Goal: Task Accomplishment & Management: Manage account settings

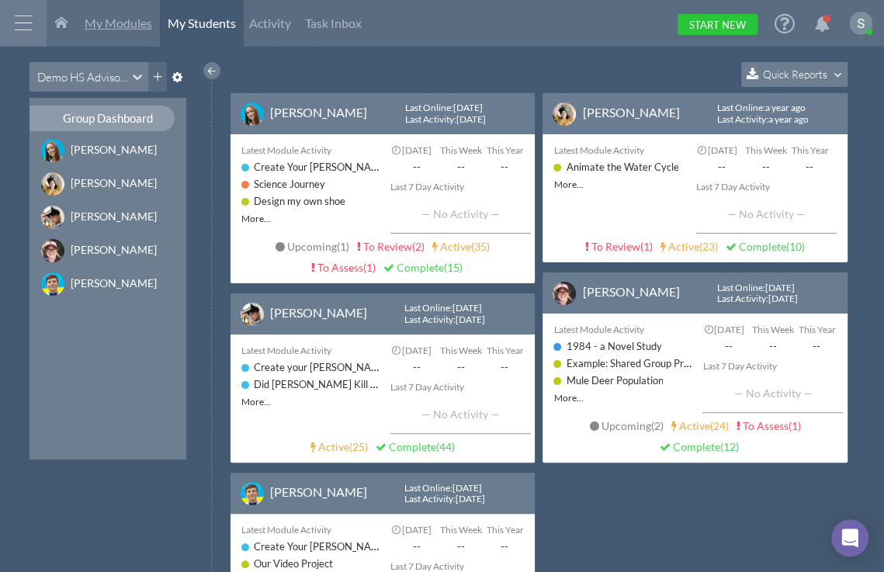
click at [115, 23] on span "My Modules" at bounding box center [119, 23] width 68 height 15
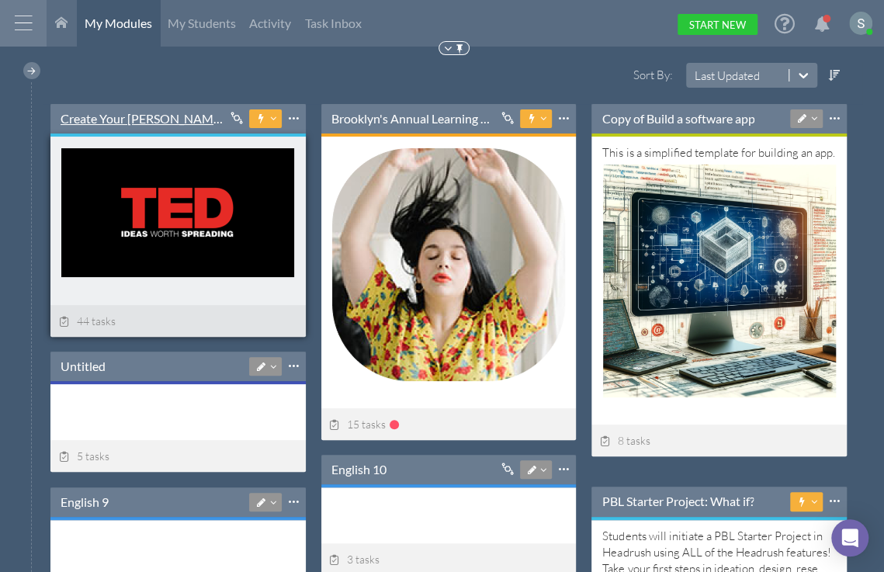
click at [136, 112] on link "Create Your TED Talk-----" at bounding box center [143, 118] width 165 height 17
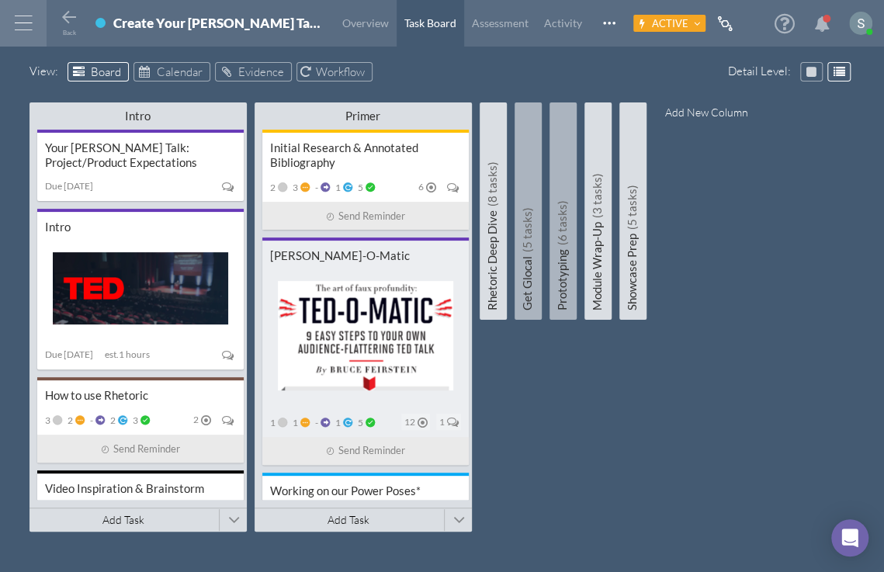
click at [369, 272] on div at bounding box center [365, 338] width 191 height 139
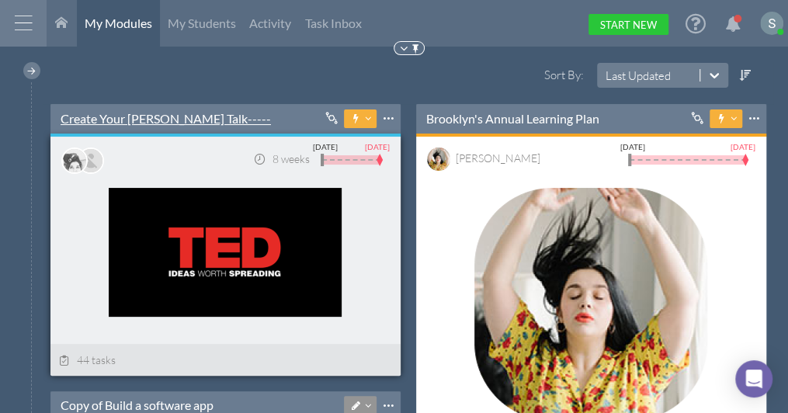
click at [135, 116] on link "Create Your TED Talk-----" at bounding box center [166, 118] width 210 height 17
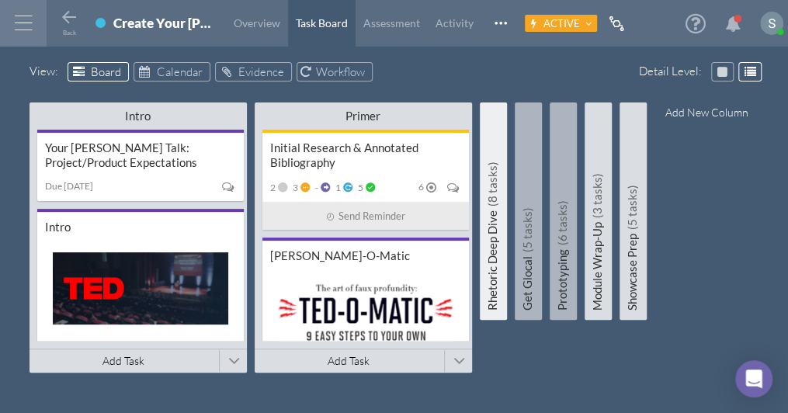
click at [500, 210] on h5 "Rhetoric Deep Dive (8 tasks)" at bounding box center [492, 213] width 27 height 194
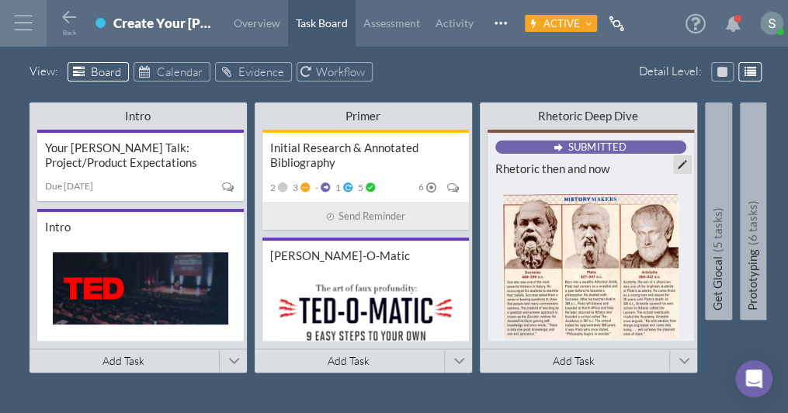
click at [581, 161] on div "Rhetoric then and now" at bounding box center [590, 168] width 191 height 15
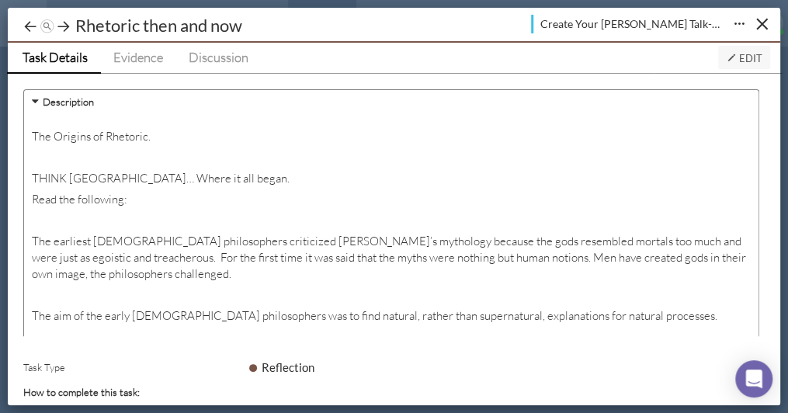
click at [38, 99] on icon at bounding box center [35, 101] width 15 height 12
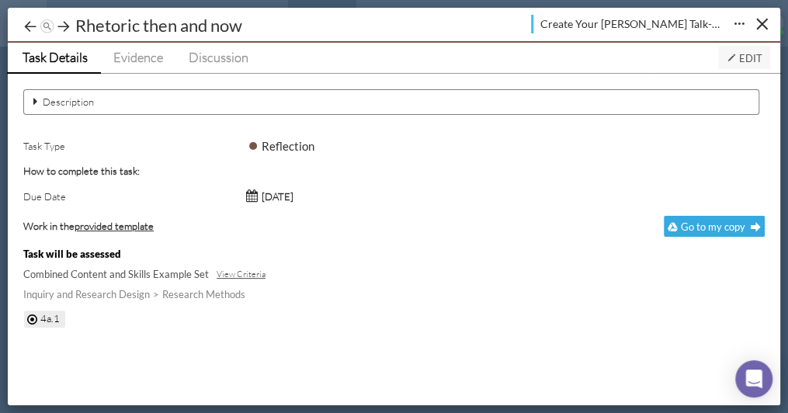
click at [34, 99] on icon at bounding box center [35, 101] width 15 height 12
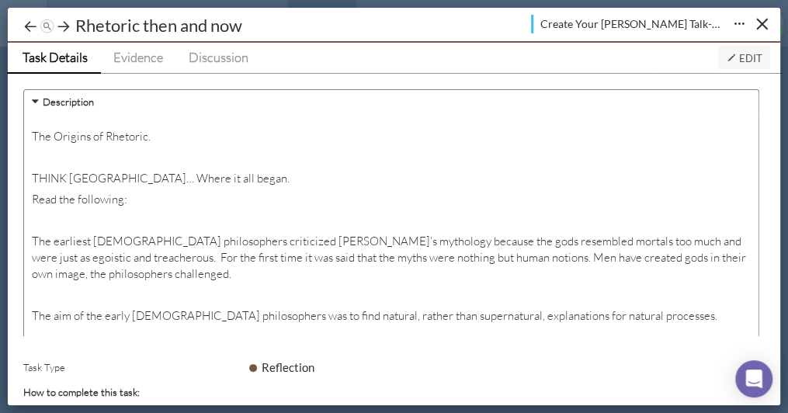
click at [33, 98] on icon at bounding box center [35, 101] width 15 height 12
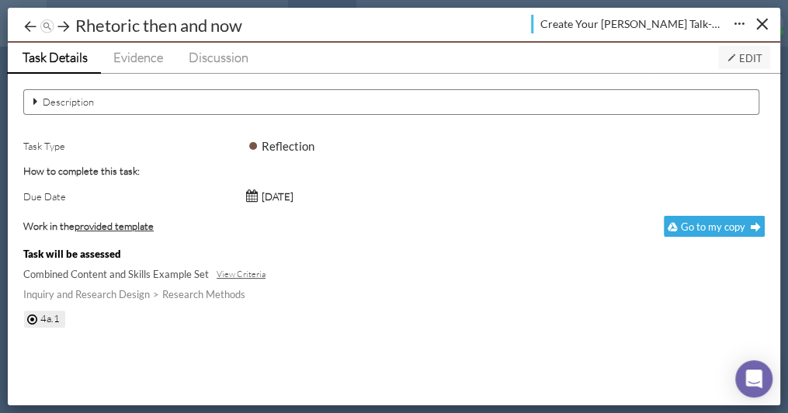
click at [33, 95] on icon at bounding box center [35, 101] width 15 height 12
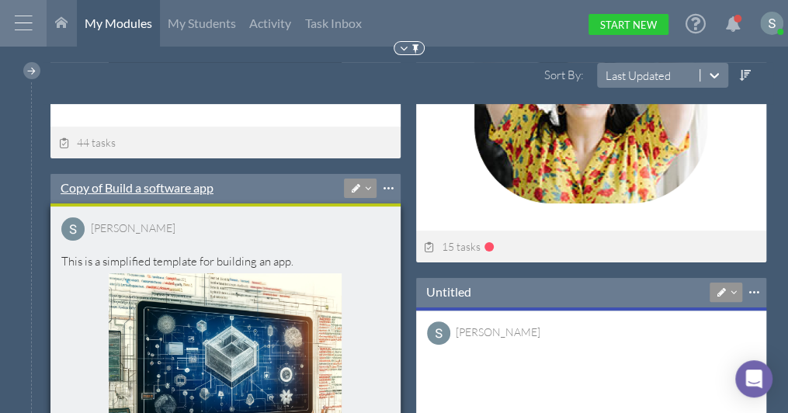
click at [175, 182] on link "Copy of Build a software app" at bounding box center [137, 187] width 153 height 17
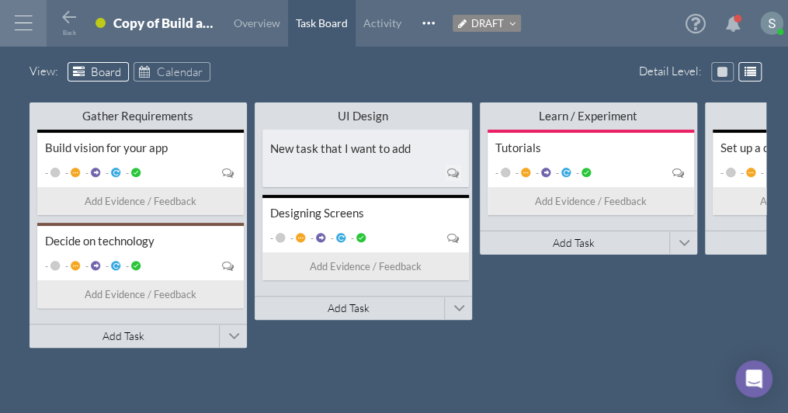
click at [317, 163] on div at bounding box center [365, 172] width 191 height 21
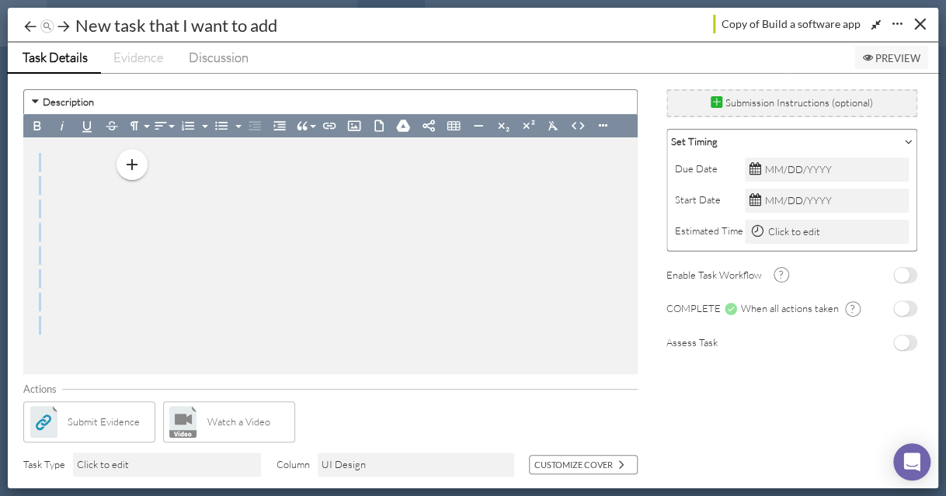
drag, startPoint x: 238, startPoint y: 313, endPoint x: 188, endPoint y: 151, distance: 168.9
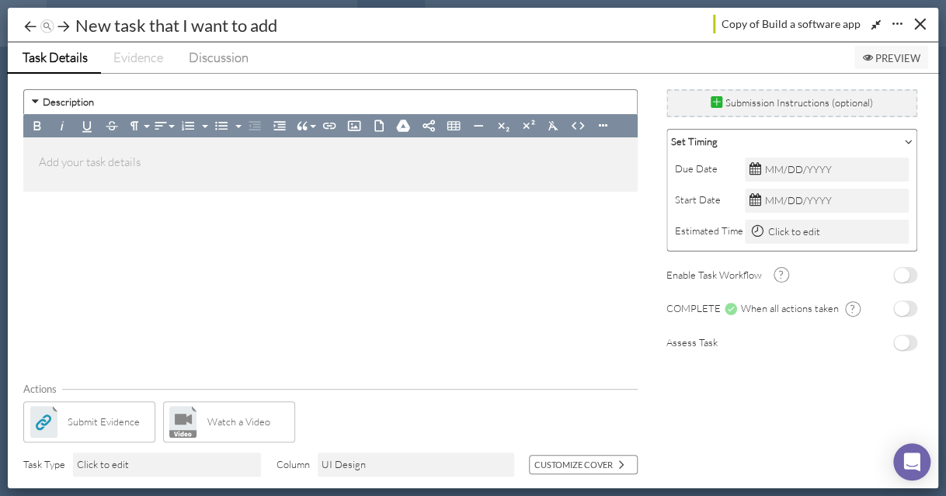
click at [180, 273] on div "Description Bold Italic Underline Strikethrough Paragraph Format Normal Heading…" at bounding box center [333, 228] width 635 height 293
click at [49, 158] on p at bounding box center [330, 164] width 583 height 23
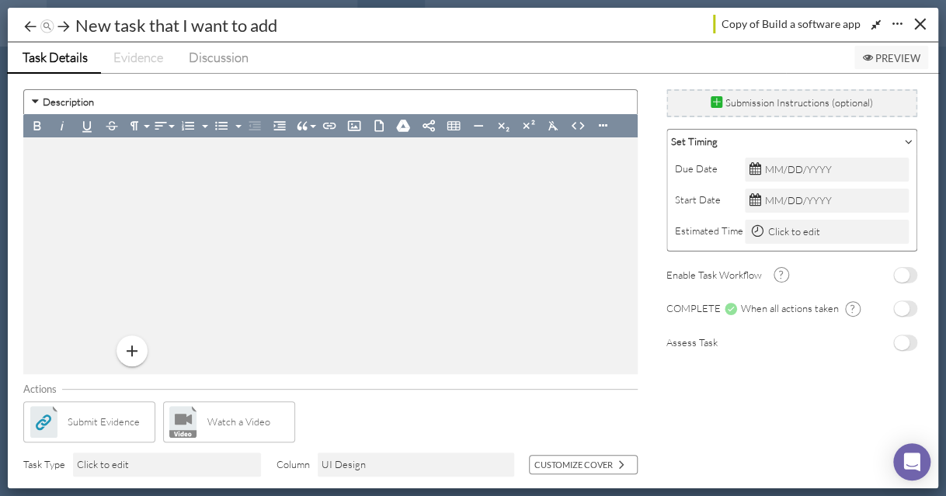
click at [29, 171] on div at bounding box center [330, 257] width 614 height 241
drag, startPoint x: 668, startPoint y: 276, endPoint x: 759, endPoint y: 275, distance: 91.6
click at [759, 275] on h6 "Enable Task Workflow" at bounding box center [713, 275] width 95 height 12
drag, startPoint x: 664, startPoint y: 272, endPoint x: 719, endPoint y: 279, distance: 55.6
click at [748, 276] on div "Description Bold Italic Underline Strikethrough Paragraph Format Normal Heading…" at bounding box center [465, 281] width 899 height 415
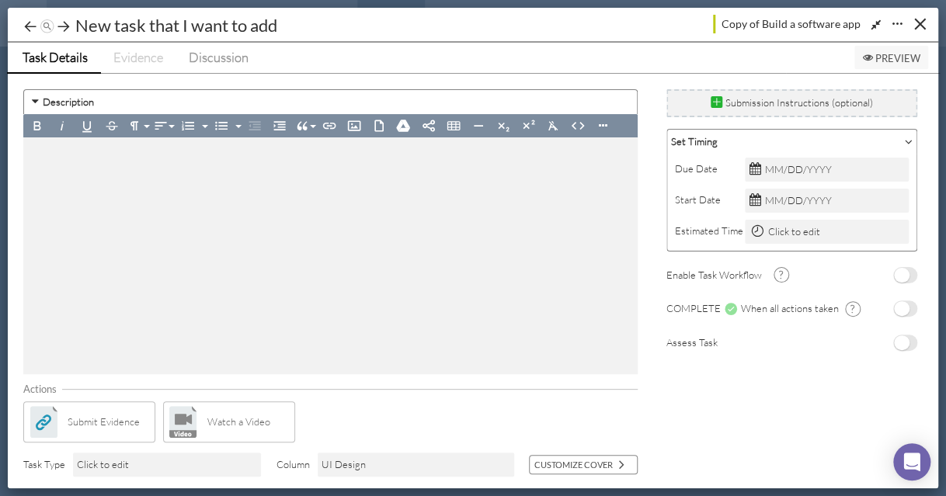
click at [787, 338] on span "No" at bounding box center [902, 342] width 16 height 15
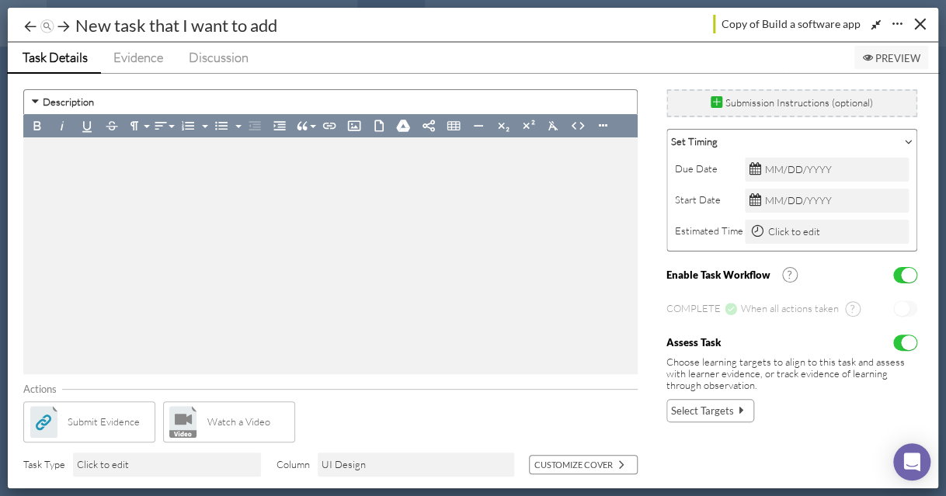
click at [787, 338] on div "Yes No" at bounding box center [905, 343] width 24 height 16
click at [787, 338] on span "Yes" at bounding box center [909, 342] width 16 height 15
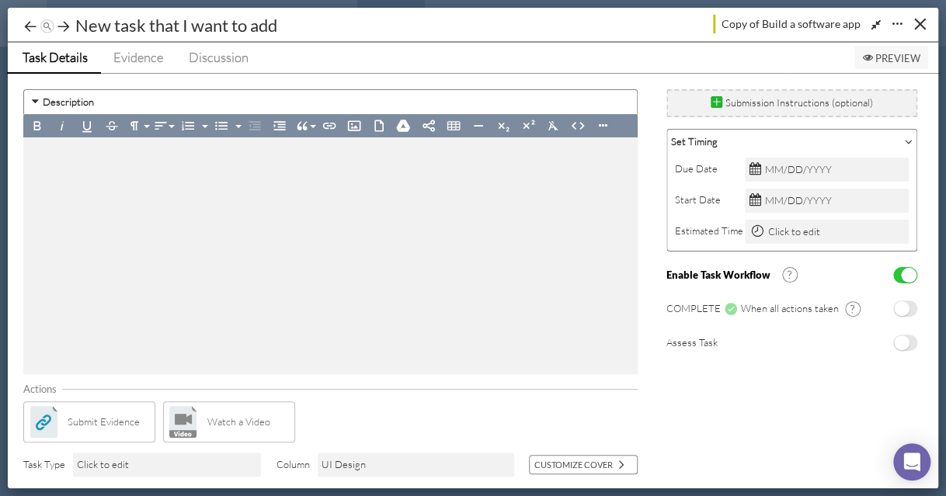
click at [320, 217] on p at bounding box center [330, 211] width 583 height 23
click at [787, 56] on span "Preview" at bounding box center [891, 58] width 58 height 12
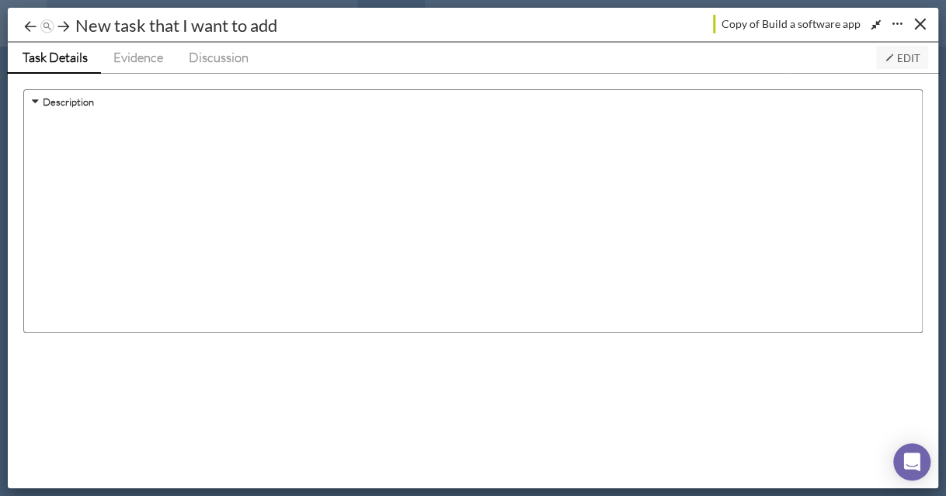
click at [787, 56] on icon at bounding box center [888, 58] width 10 height 10
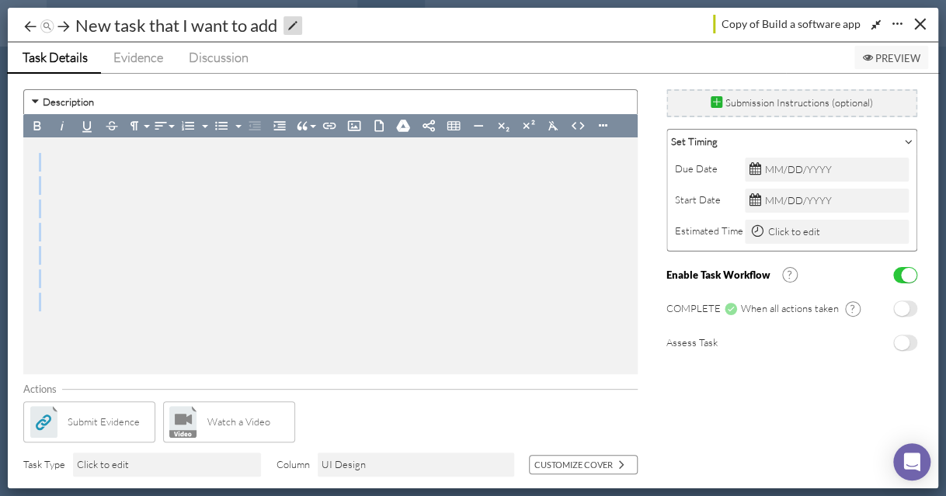
drag, startPoint x: 322, startPoint y: 294, endPoint x: 205, endPoint y: 24, distance: 294.5
click at [230, 43] on div "Task Details Evidence Discussion Preview Description Bold Italic Underline Stri…" at bounding box center [473, 266] width 900 height 446
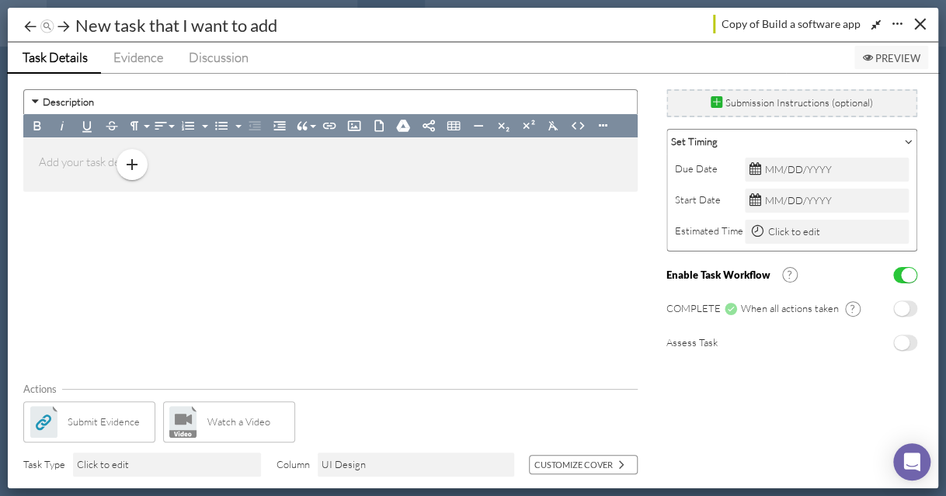
click at [297, 250] on div "Description Bold Italic Underline Strikethrough Paragraph Format Normal Heading…" at bounding box center [333, 228] width 635 height 293
click at [787, 55] on span "Preview" at bounding box center [891, 58] width 58 height 12
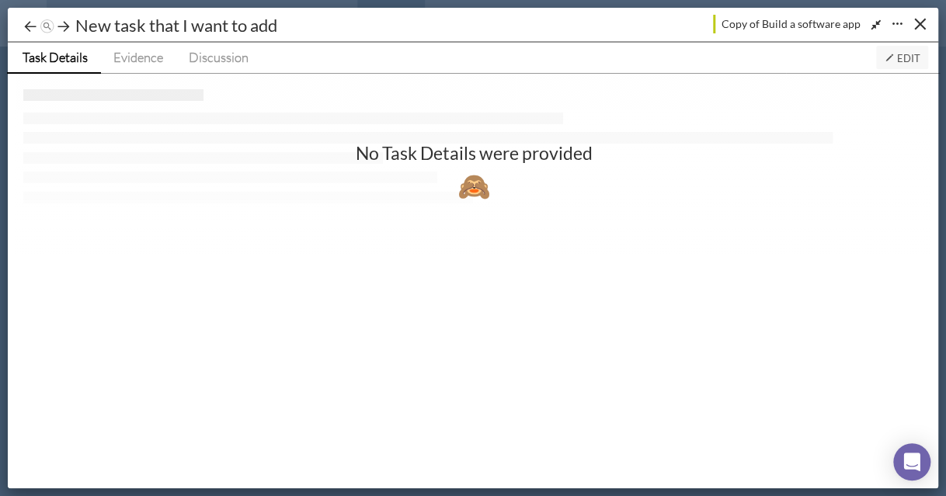
click at [392, 180] on div "🙈" at bounding box center [473, 185] width 823 height 16
click at [384, 226] on div "No Task Details were provided 🙈" at bounding box center [473, 254] width 915 height 360
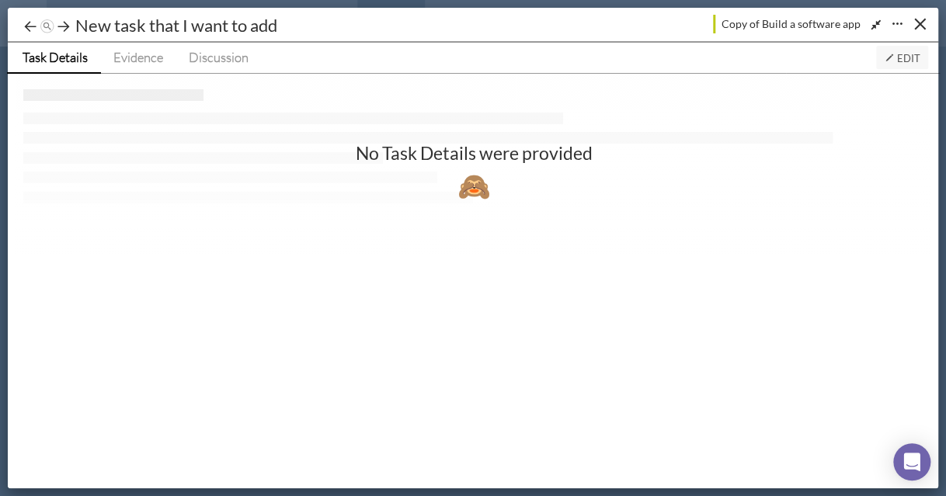
click at [384, 226] on div "No Task Details were provided 🙈" at bounding box center [473, 254] width 915 height 360
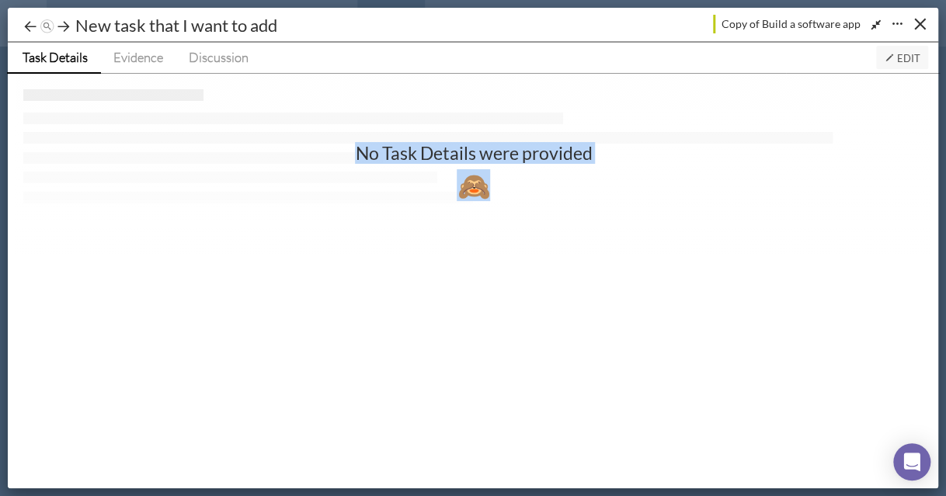
drag, startPoint x: 357, startPoint y: 150, endPoint x: 511, endPoint y: 189, distance: 158.5
click at [511, 189] on div "No Task Details were provided 🙈" at bounding box center [473, 169] width 823 height 48
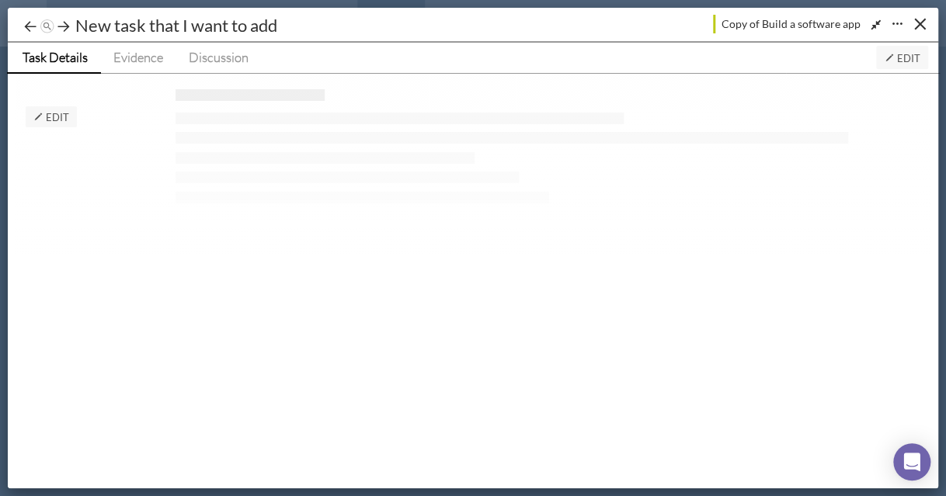
click at [50, 115] on span "Edit" at bounding box center [51, 117] width 36 height 12
click at [787, 57] on span "Edit" at bounding box center [901, 58] width 36 height 12
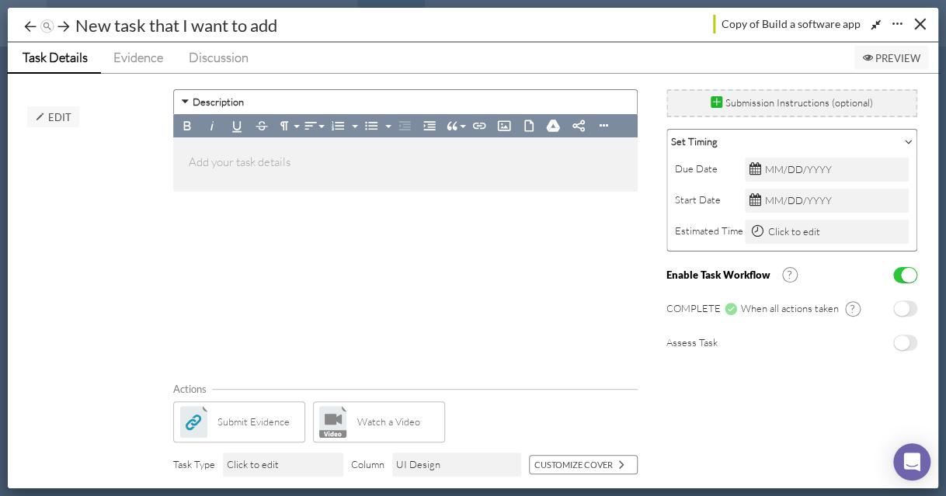
click at [224, 174] on p at bounding box center [405, 164] width 433 height 23
click at [241, 153] on p at bounding box center [405, 164] width 433 height 23
click at [73, 29] on div "New task that I want to add" at bounding box center [176, 25] width 210 height 24
click at [61, 23] on icon at bounding box center [64, 27] width 16 height 16
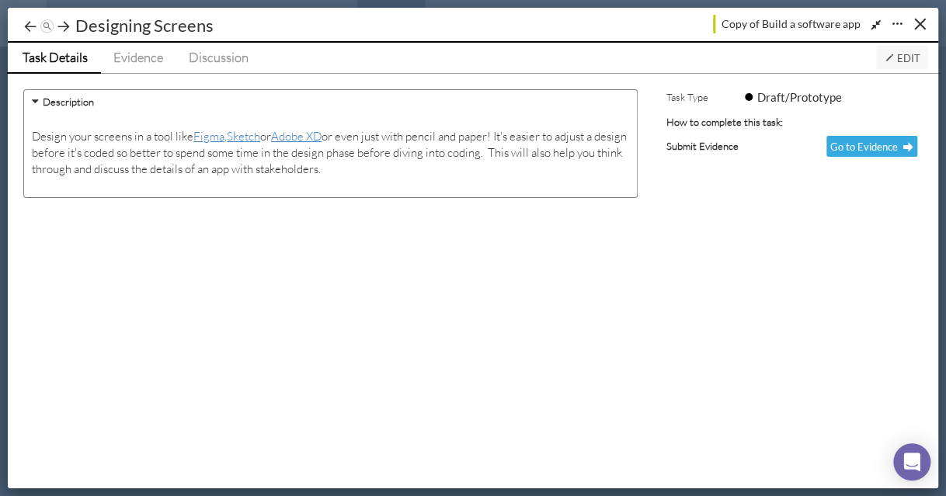
click at [787, 60] on span "Edit" at bounding box center [901, 58] width 36 height 12
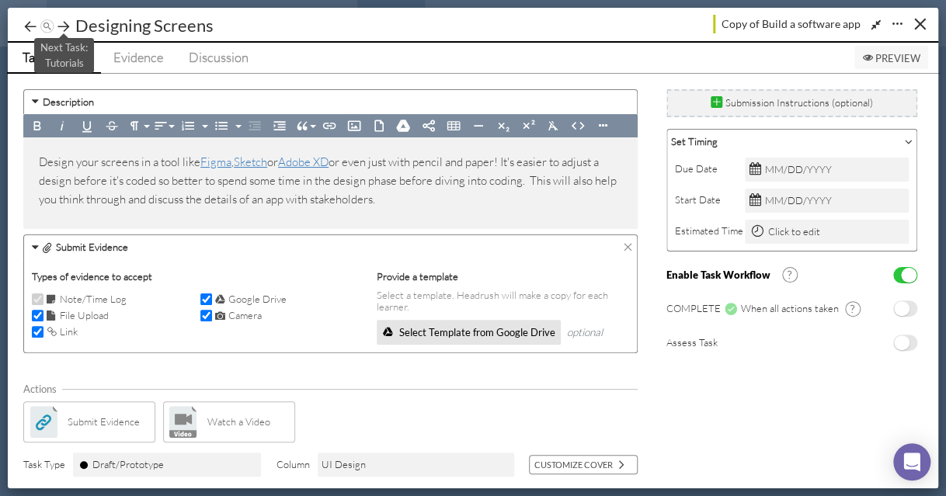
click at [64, 22] on icon at bounding box center [64, 27] width 16 height 16
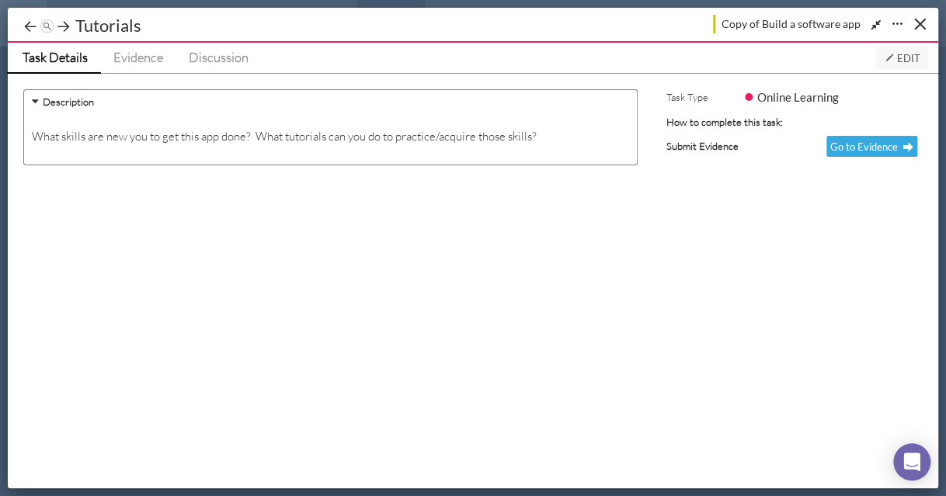
click at [787, 64] on button "Edit" at bounding box center [902, 57] width 52 height 23
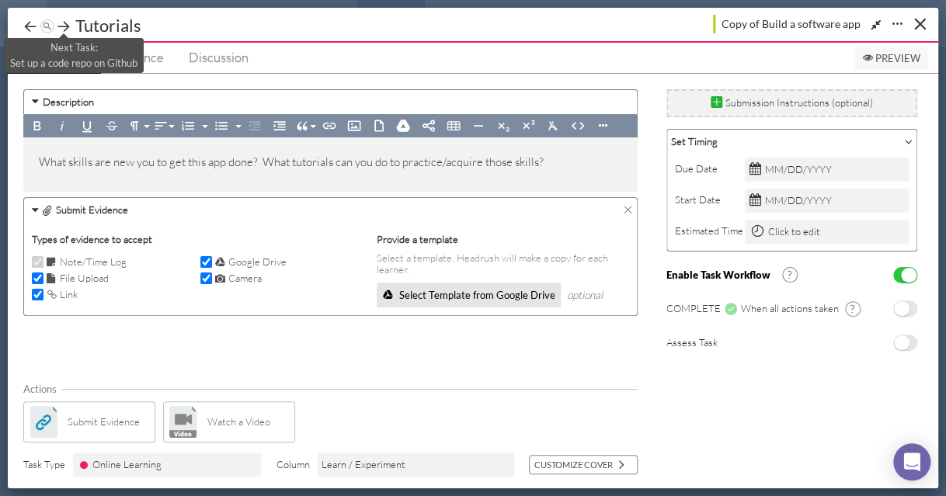
click at [60, 25] on icon at bounding box center [64, 27] width 16 height 16
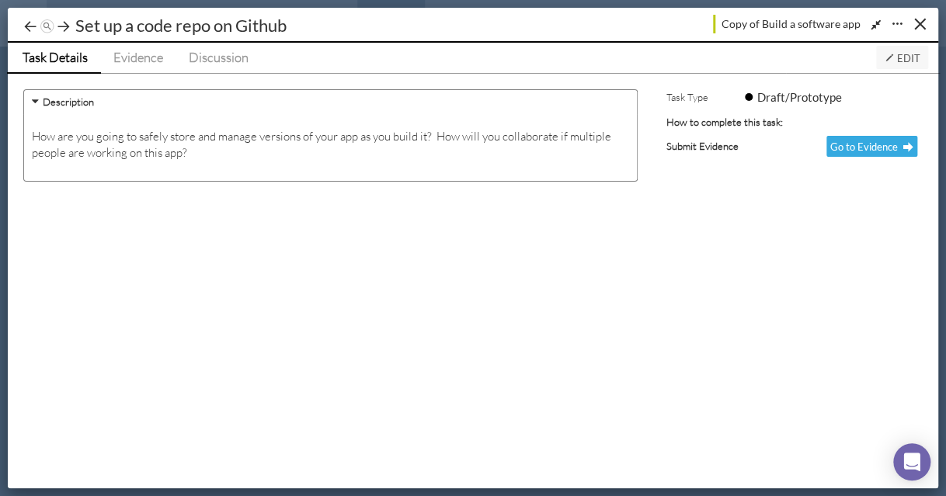
click at [787, 56] on span "Edit" at bounding box center [901, 58] width 36 height 12
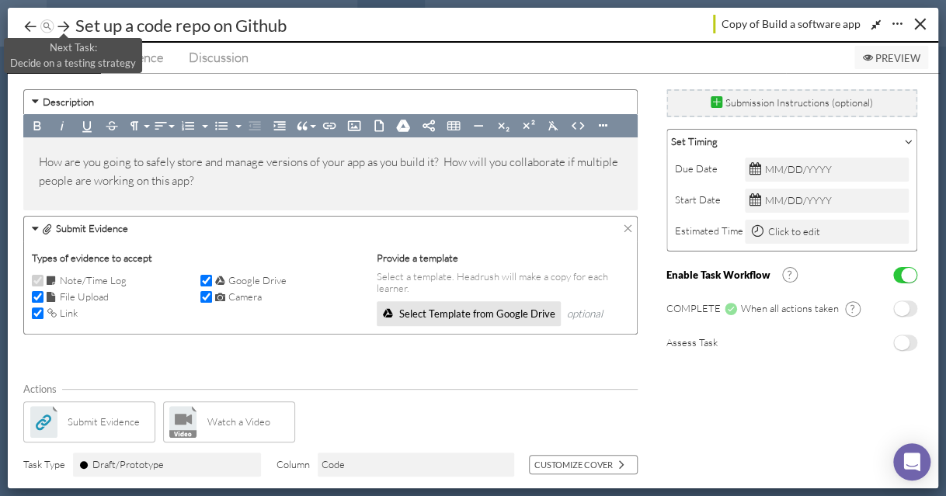
click at [62, 22] on icon at bounding box center [64, 27] width 16 height 16
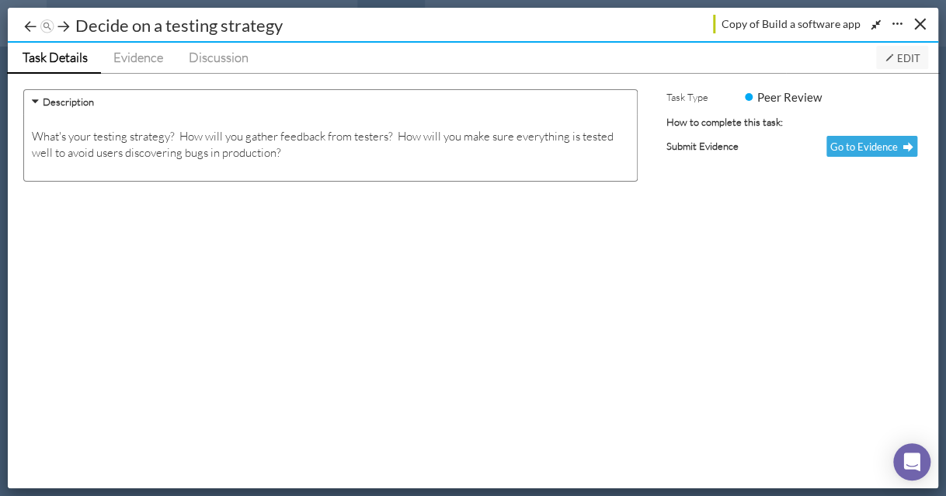
click at [787, 53] on icon at bounding box center [888, 58] width 10 height 10
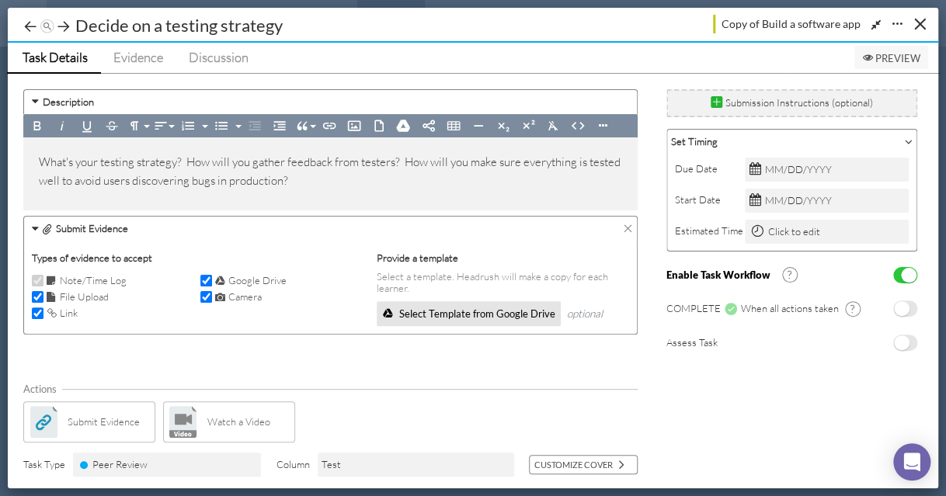
click at [787, 338] on span "No" at bounding box center [902, 342] width 16 height 15
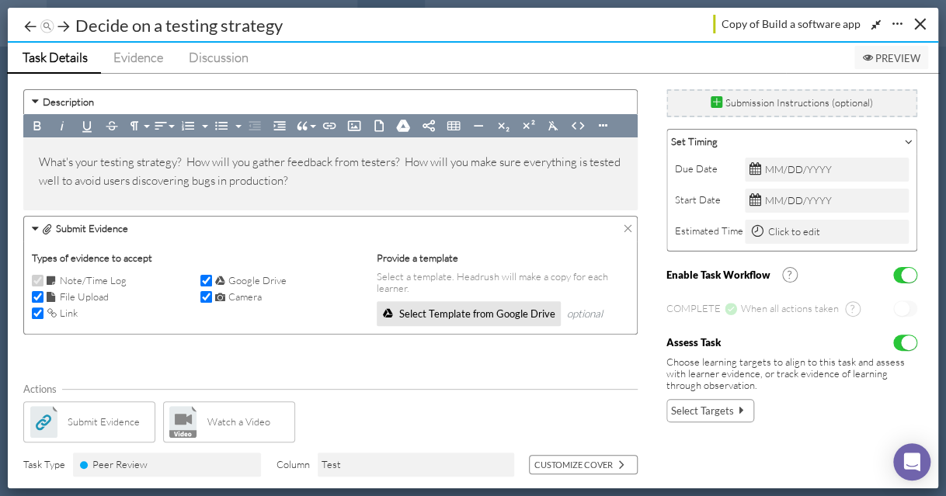
click at [713, 403] on span "Select Targets" at bounding box center [702, 411] width 63 height 16
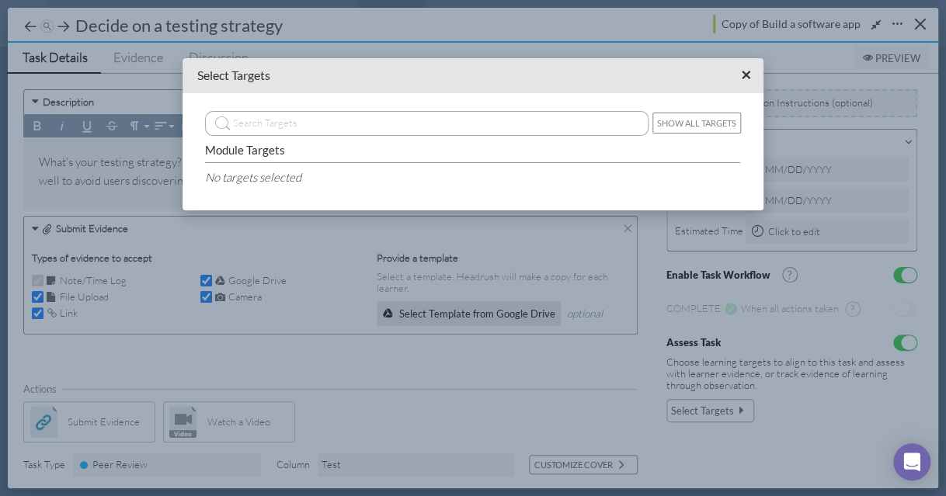
click at [739, 78] on button "×" at bounding box center [746, 76] width 24 height 24
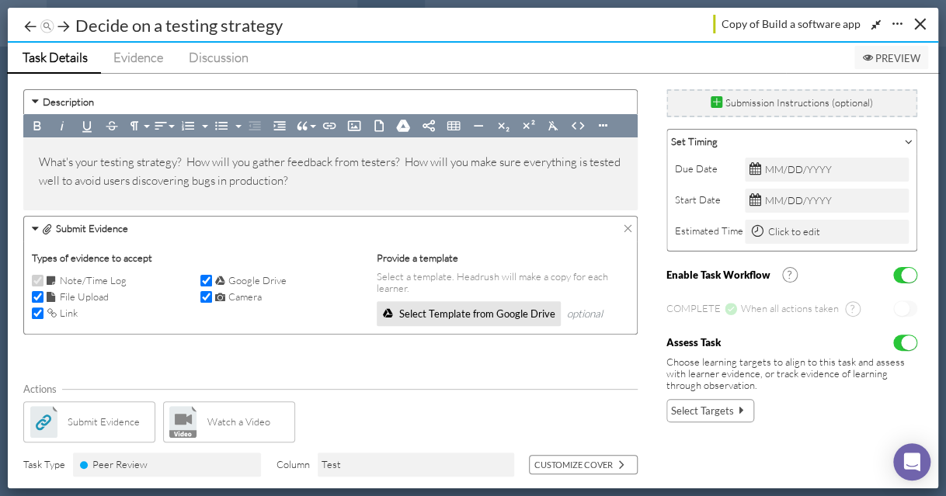
click at [715, 408] on span "Select Targets" at bounding box center [702, 411] width 63 height 16
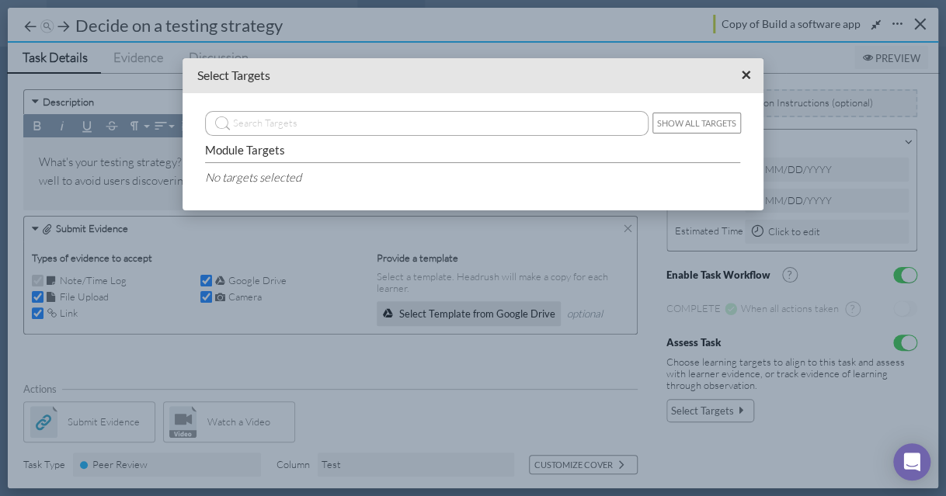
click at [746, 75] on span "×" at bounding box center [746, 74] width 10 height 19
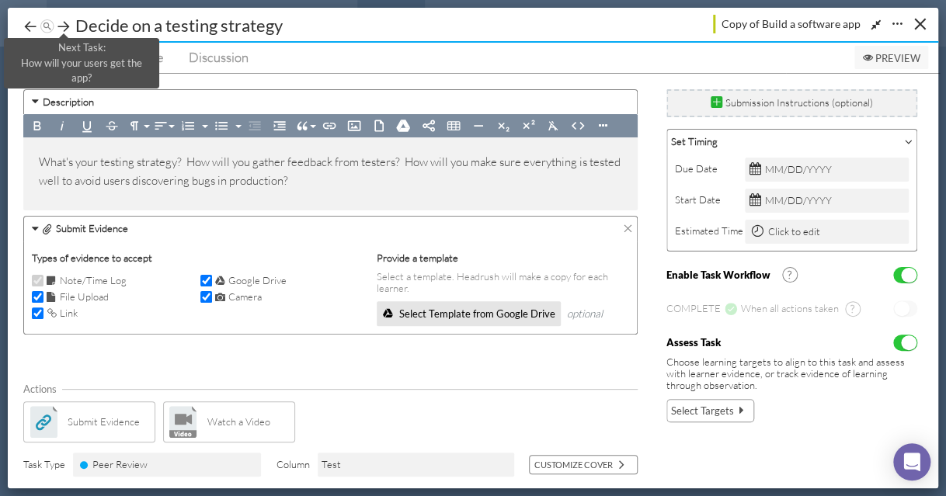
click at [62, 28] on icon at bounding box center [64, 27] width 16 height 16
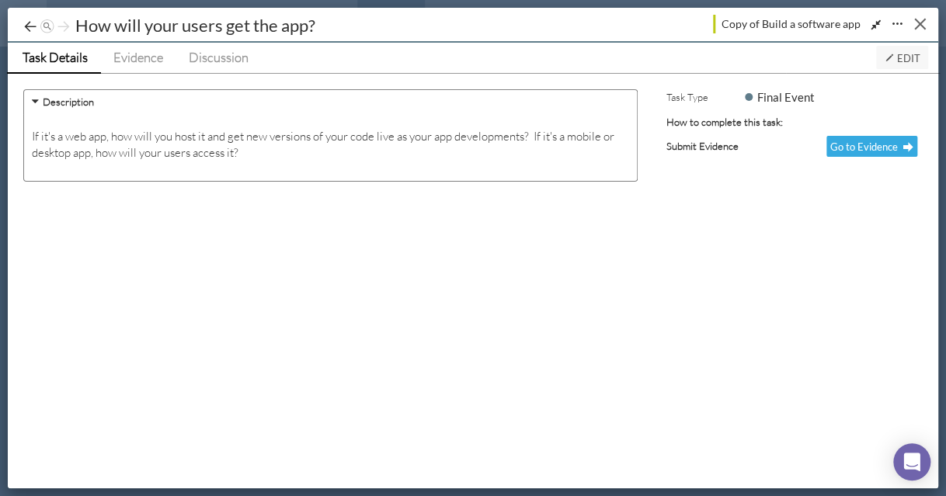
click at [787, 27] on button "Close" at bounding box center [920, 24] width 24 height 24
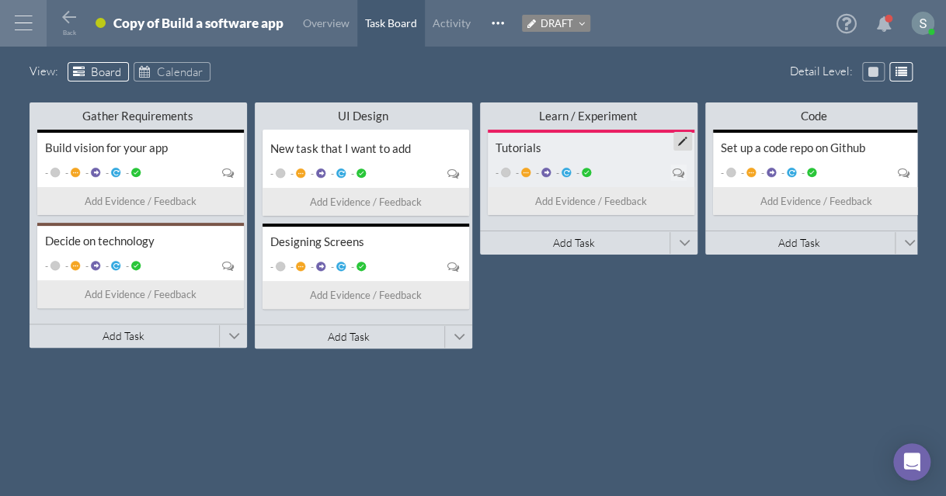
click at [563, 145] on div "Tutorials" at bounding box center [590, 148] width 191 height 15
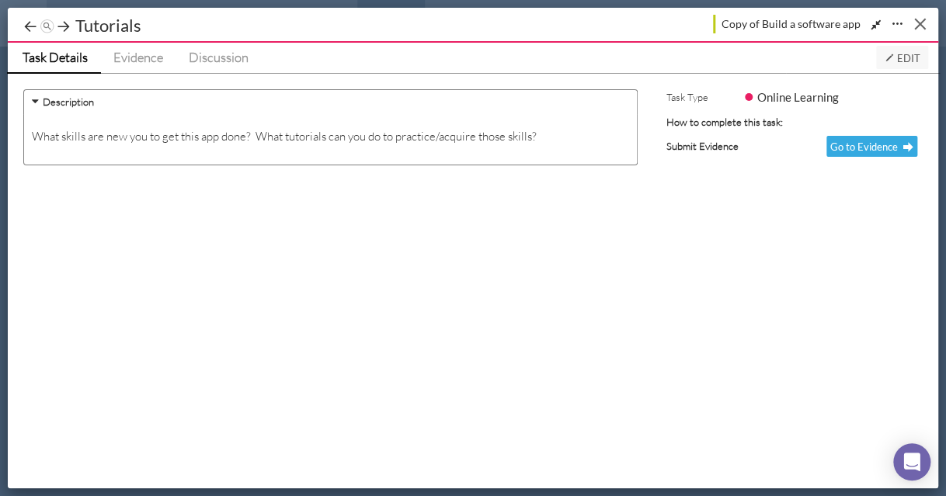
click at [787, 23] on button "Close" at bounding box center [920, 24] width 24 height 24
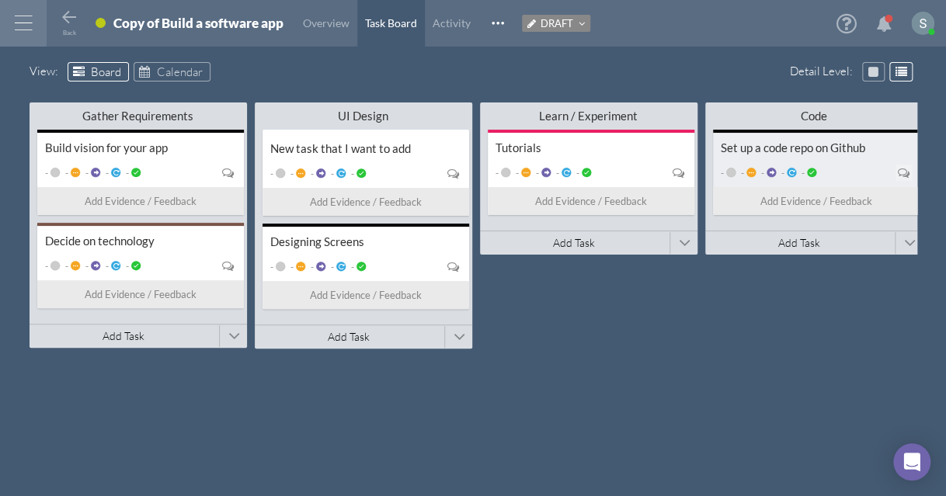
click at [787, 154] on div "Set up a code repo on Github - - - - - Add Evidence / Feedback" at bounding box center [816, 172] width 207 height 85
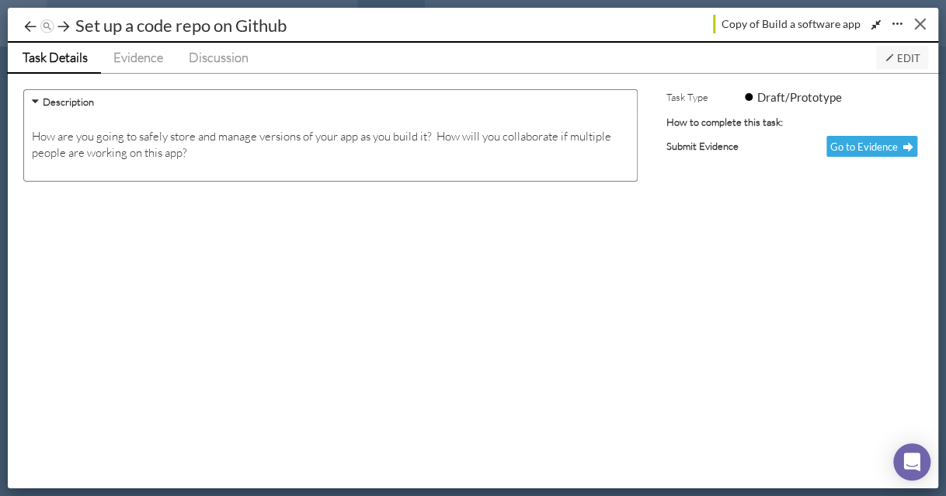
click at [787, 24] on button "Close" at bounding box center [920, 24] width 24 height 24
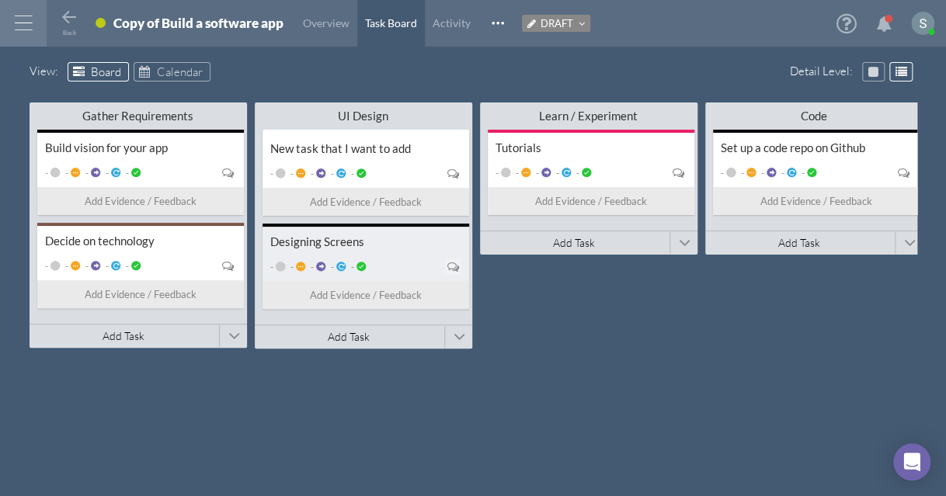
click at [394, 252] on div "Designing Screens - - - - - Add Evidence / Feedback" at bounding box center [365, 266] width 207 height 85
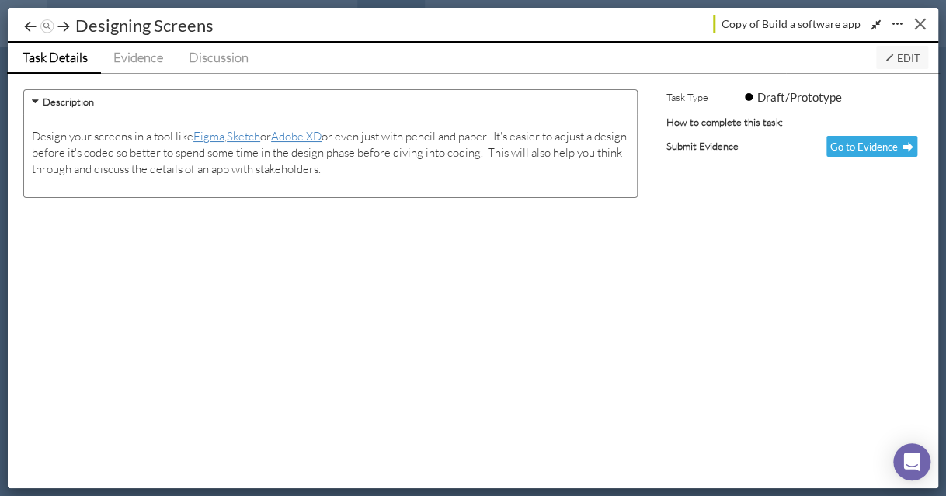
click at [787, 22] on button "Close" at bounding box center [920, 24] width 24 height 24
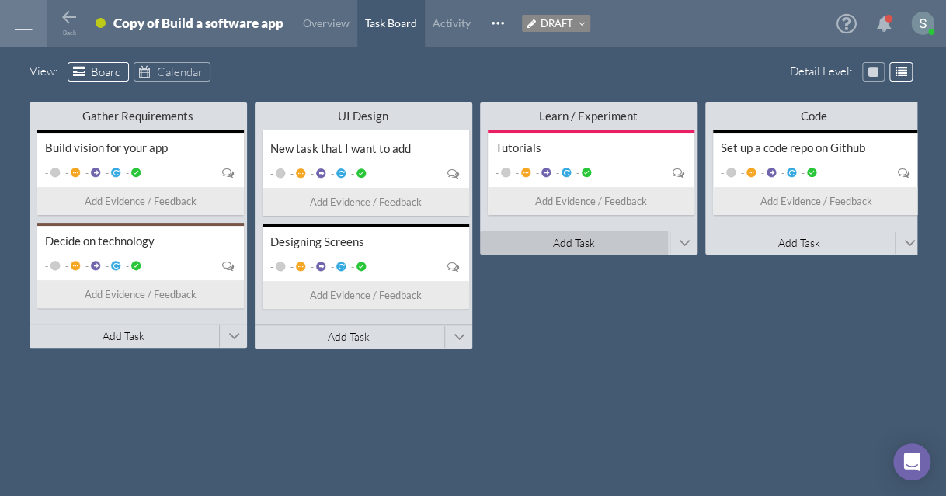
click at [574, 241] on span "Add Task" at bounding box center [574, 242] width 42 height 13
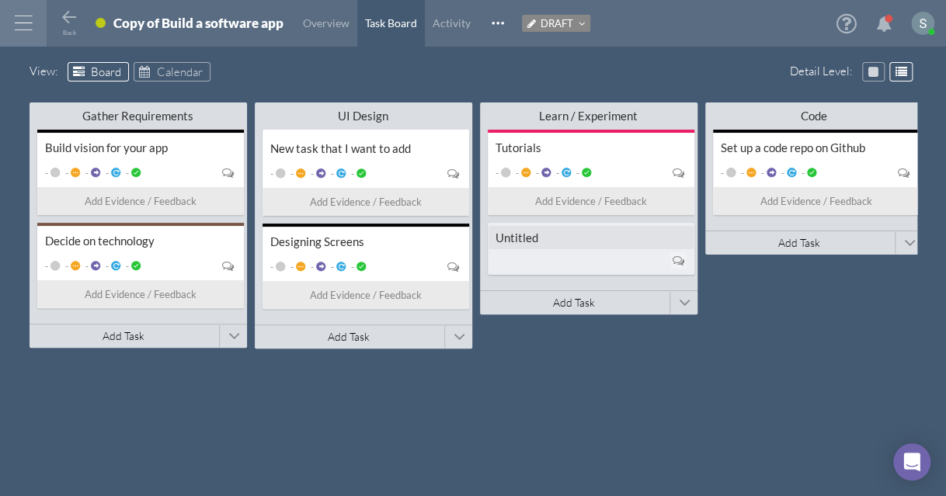
click at [557, 255] on div at bounding box center [590, 260] width 191 height 21
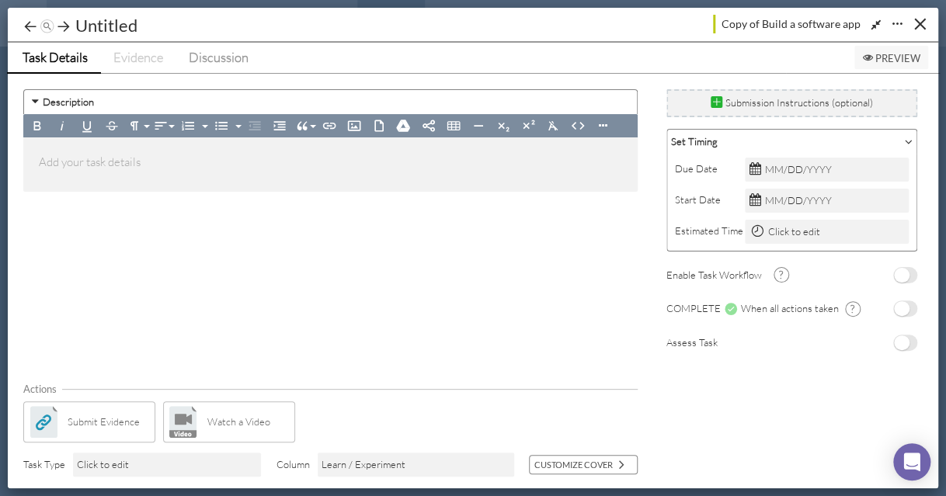
click at [787, 55] on span "Preview" at bounding box center [891, 58] width 58 height 12
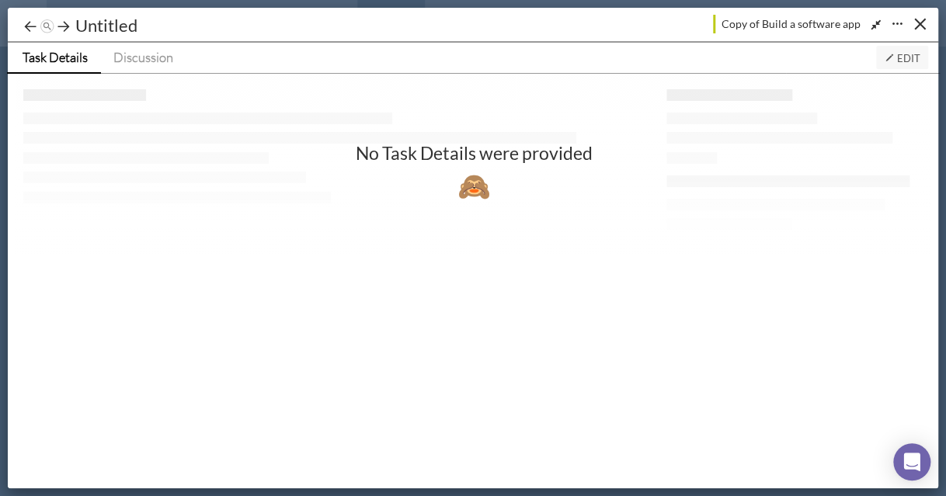
click at [787, 53] on icon at bounding box center [888, 58] width 10 height 10
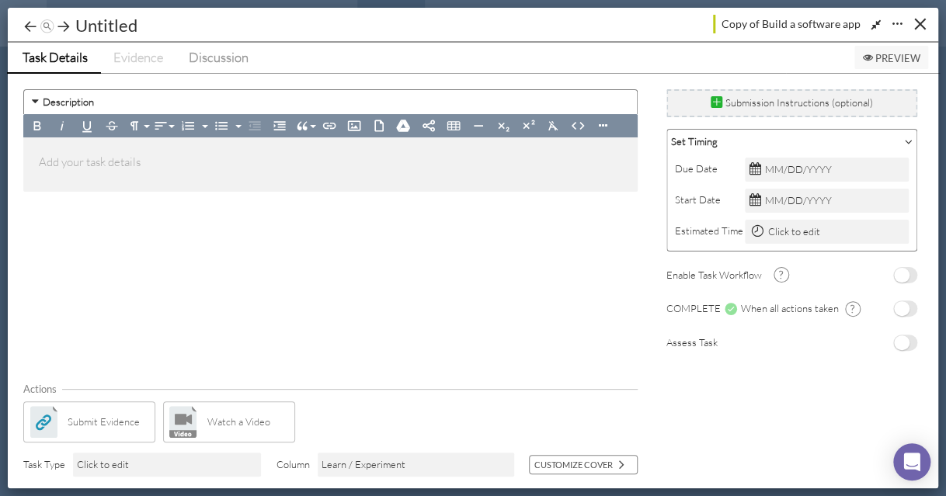
click at [787, 53] on span "Preview" at bounding box center [891, 58] width 58 height 12
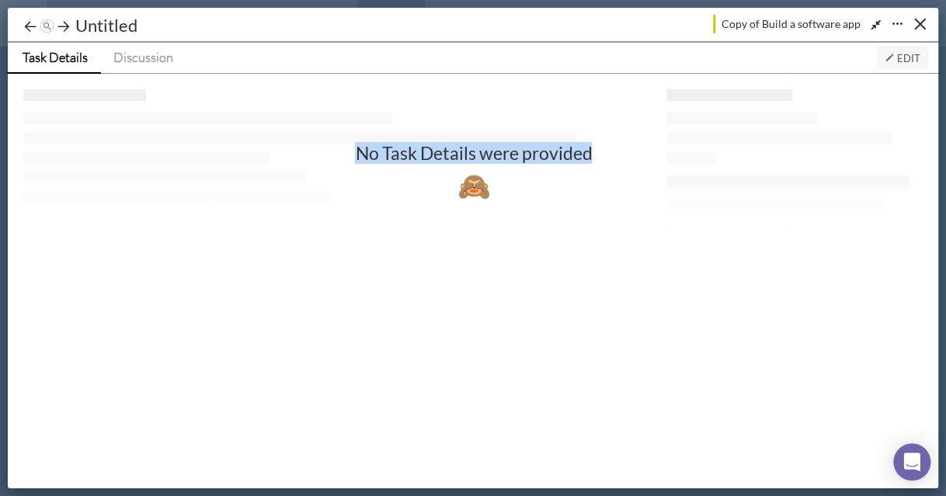
drag, startPoint x: 350, startPoint y: 150, endPoint x: 679, endPoint y: 149, distance: 328.4
click at [679, 149] on div "No Task Details were provided" at bounding box center [473, 153] width 823 height 16
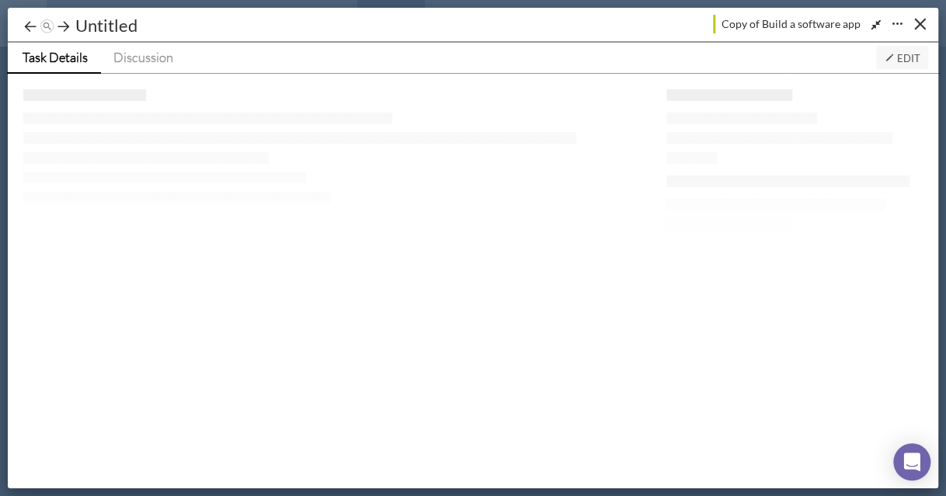
click at [195, 141] on div at bounding box center [473, 254] width 915 height 360
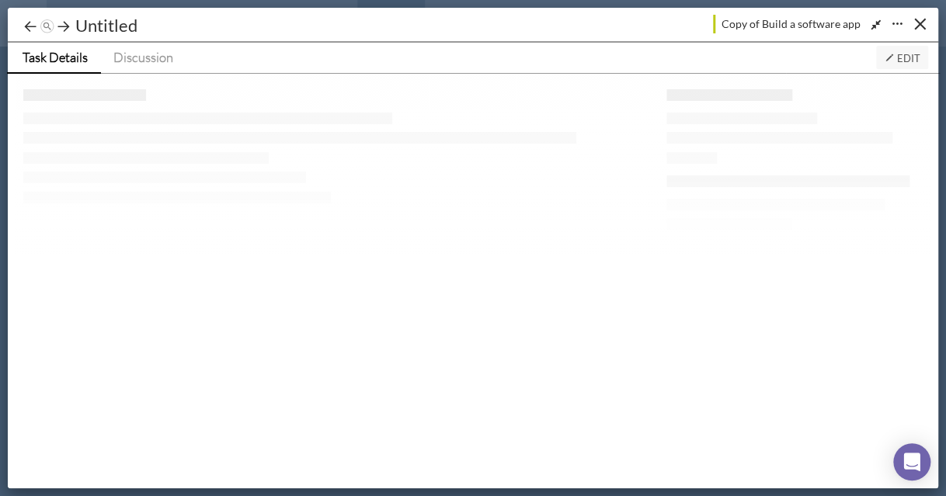
click at [195, 141] on div at bounding box center [473, 254] width 915 height 360
click at [195, 140] on div at bounding box center [473, 254] width 915 height 360
click at [787, 58] on span "Edit" at bounding box center [901, 58] width 36 height 12
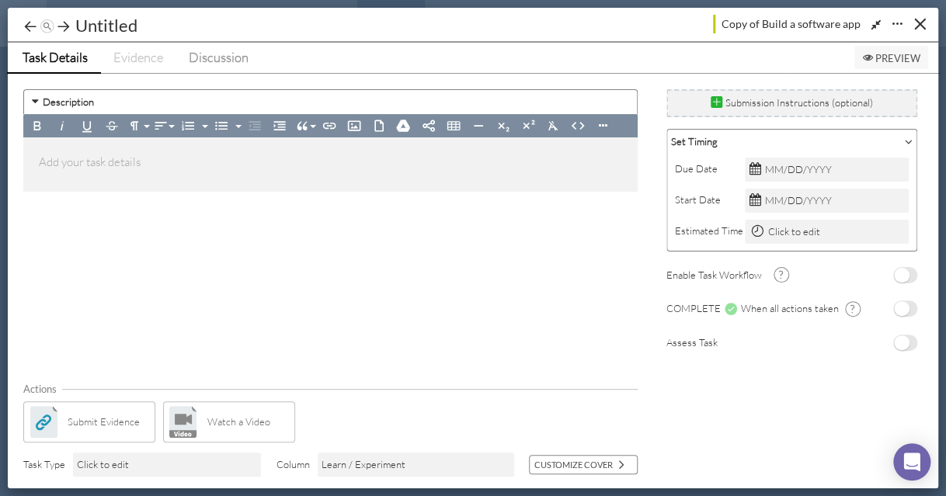
click at [262, 182] on div at bounding box center [330, 164] width 614 height 54
click at [787, 54] on span "Preview" at bounding box center [891, 58] width 58 height 12
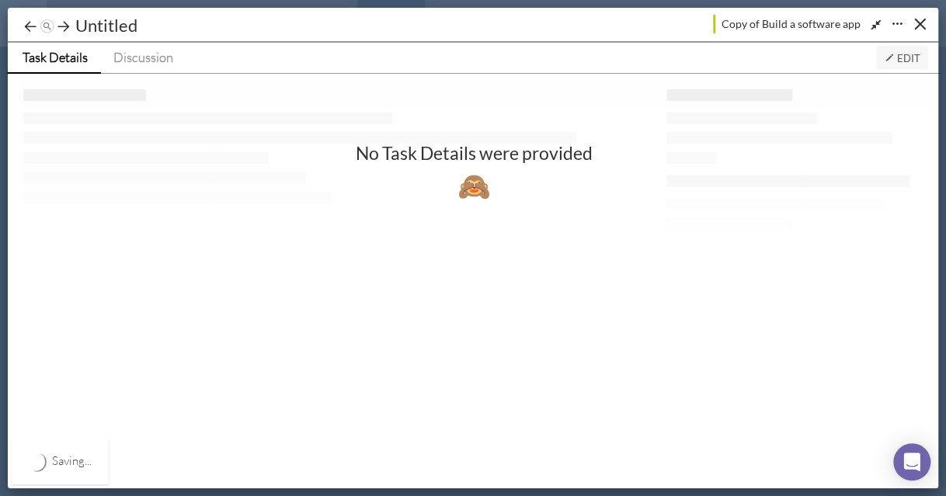
click at [224, 180] on div "🙈" at bounding box center [473, 185] width 823 height 16
click at [153, 129] on div "No Task Details were provided 🙈" at bounding box center [473, 254] width 915 height 360
click at [787, 54] on span "Edit" at bounding box center [901, 58] width 36 height 12
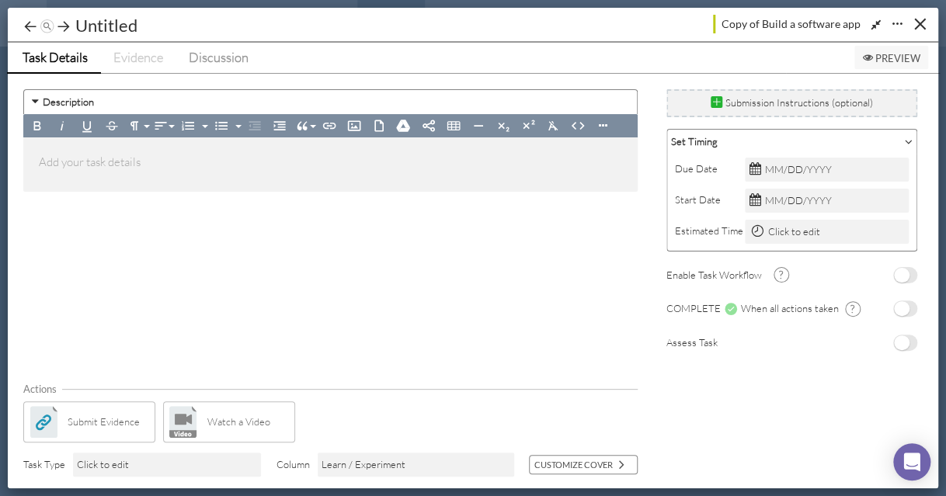
click at [120, 412] on span "Submit Evidence" at bounding box center [104, 422] width 72 height 16
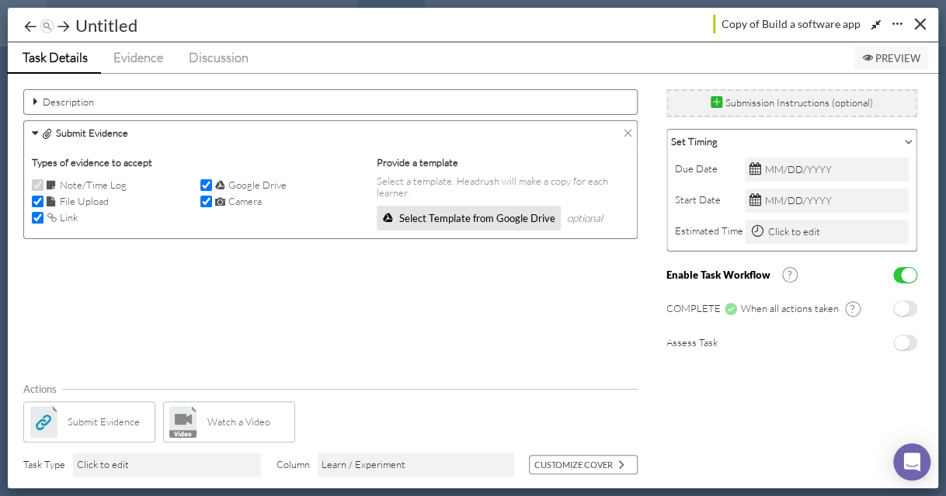
click at [787, 341] on span "No" at bounding box center [902, 342] width 16 height 15
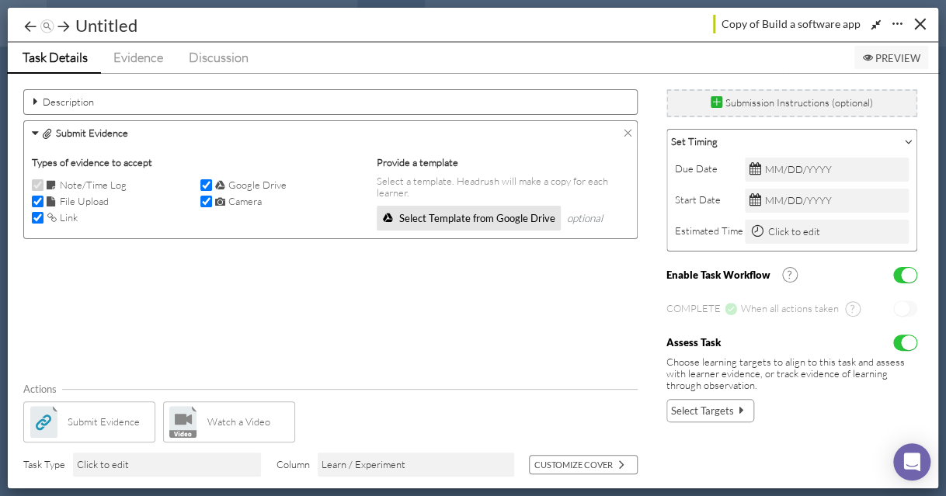
click at [719, 408] on span "Select Targets" at bounding box center [702, 411] width 63 height 16
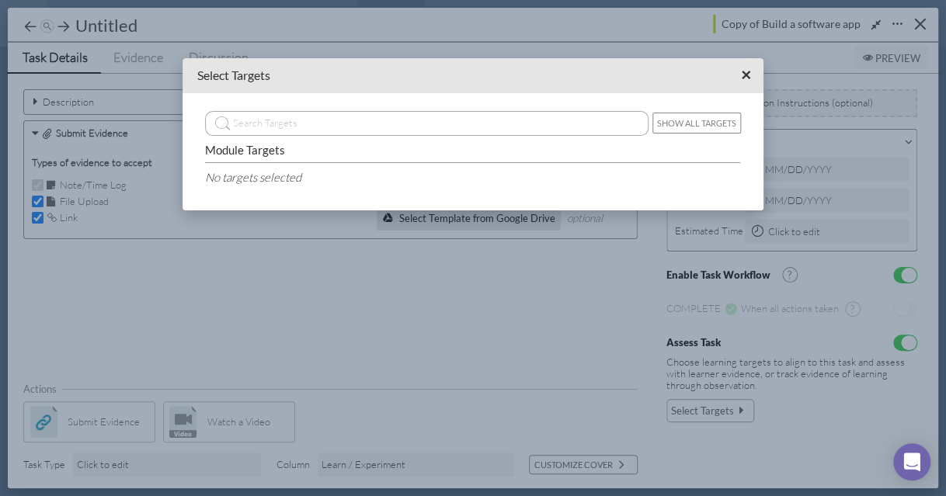
click at [748, 78] on span "×" at bounding box center [746, 74] width 10 height 19
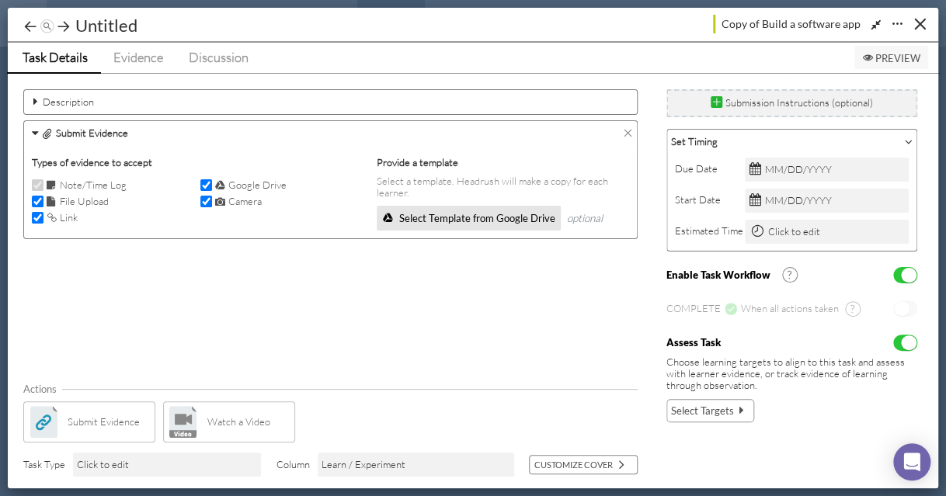
click at [633, 129] on icon at bounding box center [628, 133] width 10 height 10
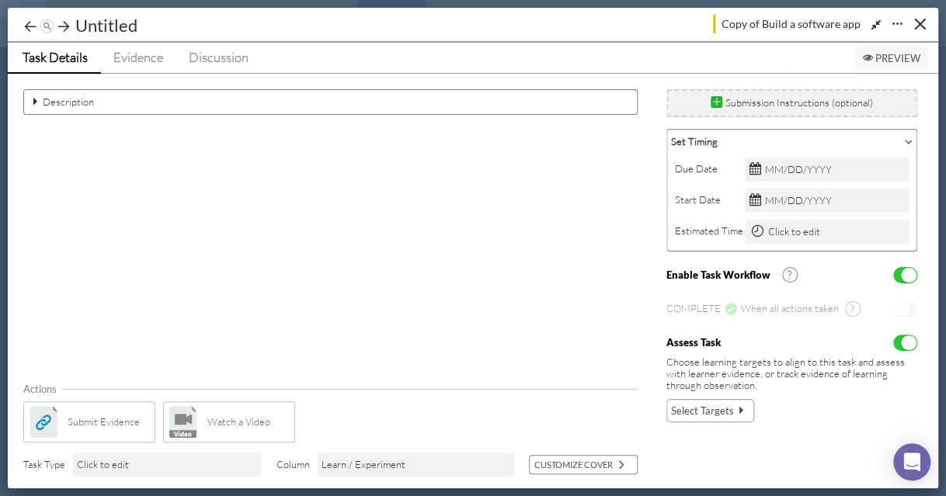
click at [61, 407] on div "Submit Evidence" at bounding box center [89, 421] width 132 height 41
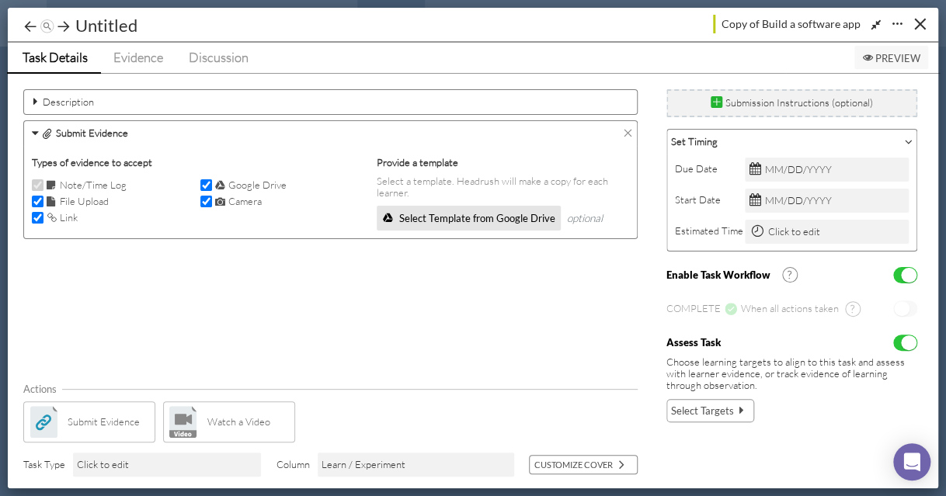
click at [633, 130] on icon at bounding box center [628, 133] width 10 height 10
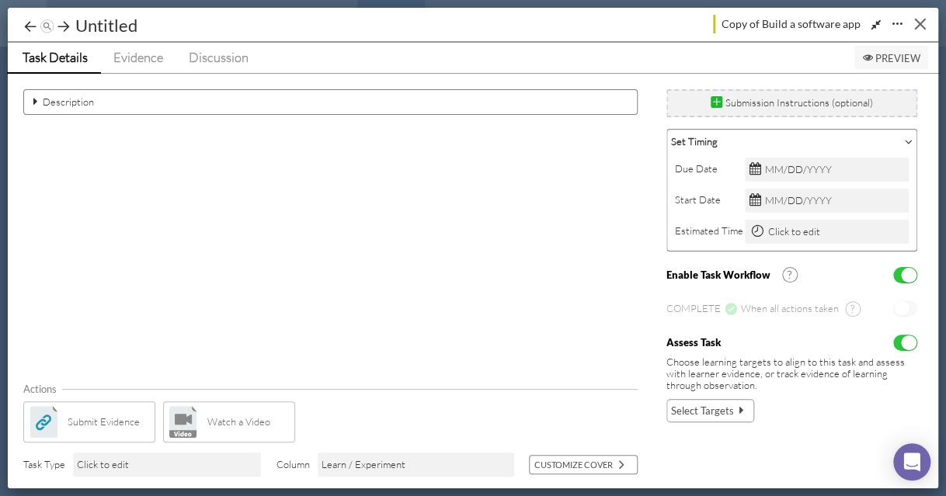
click at [787, 24] on div "Close" at bounding box center [920, 25] width 12 height 12
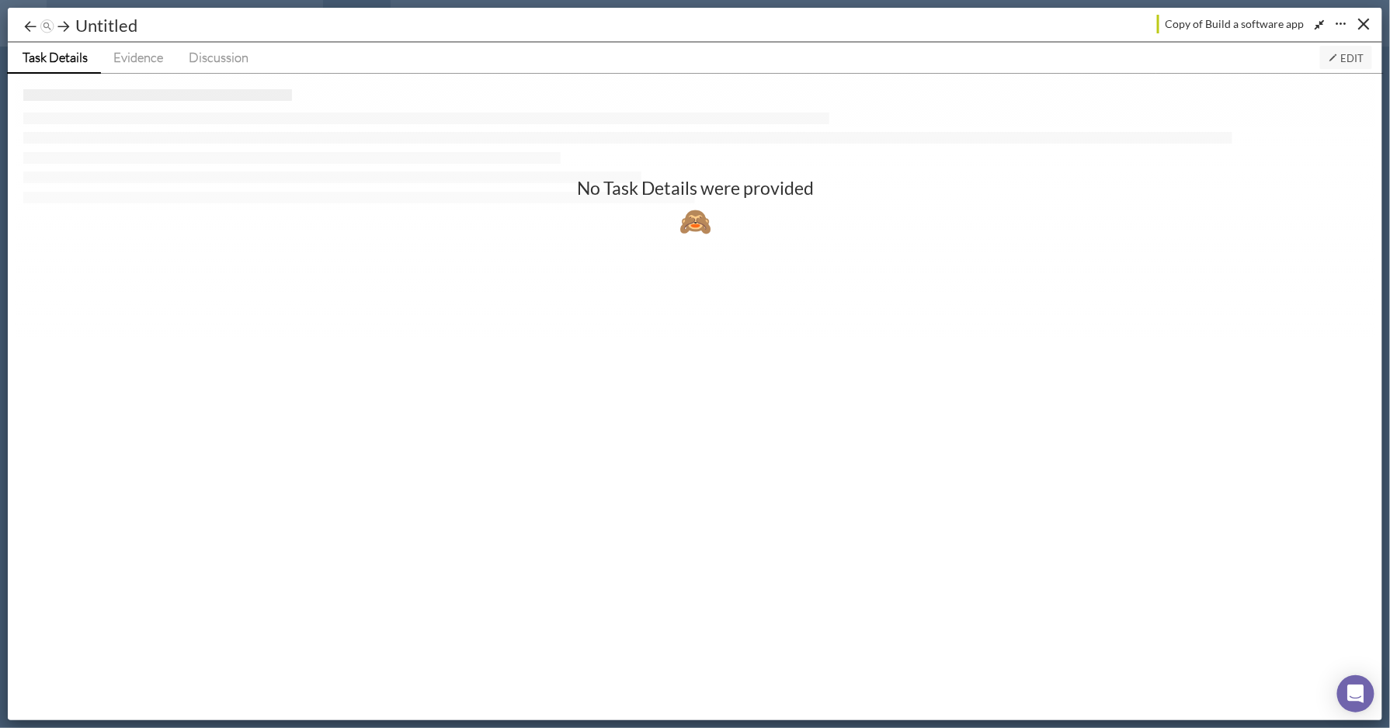
click at [1359, 54] on span "Edit" at bounding box center [1346, 58] width 36 height 12
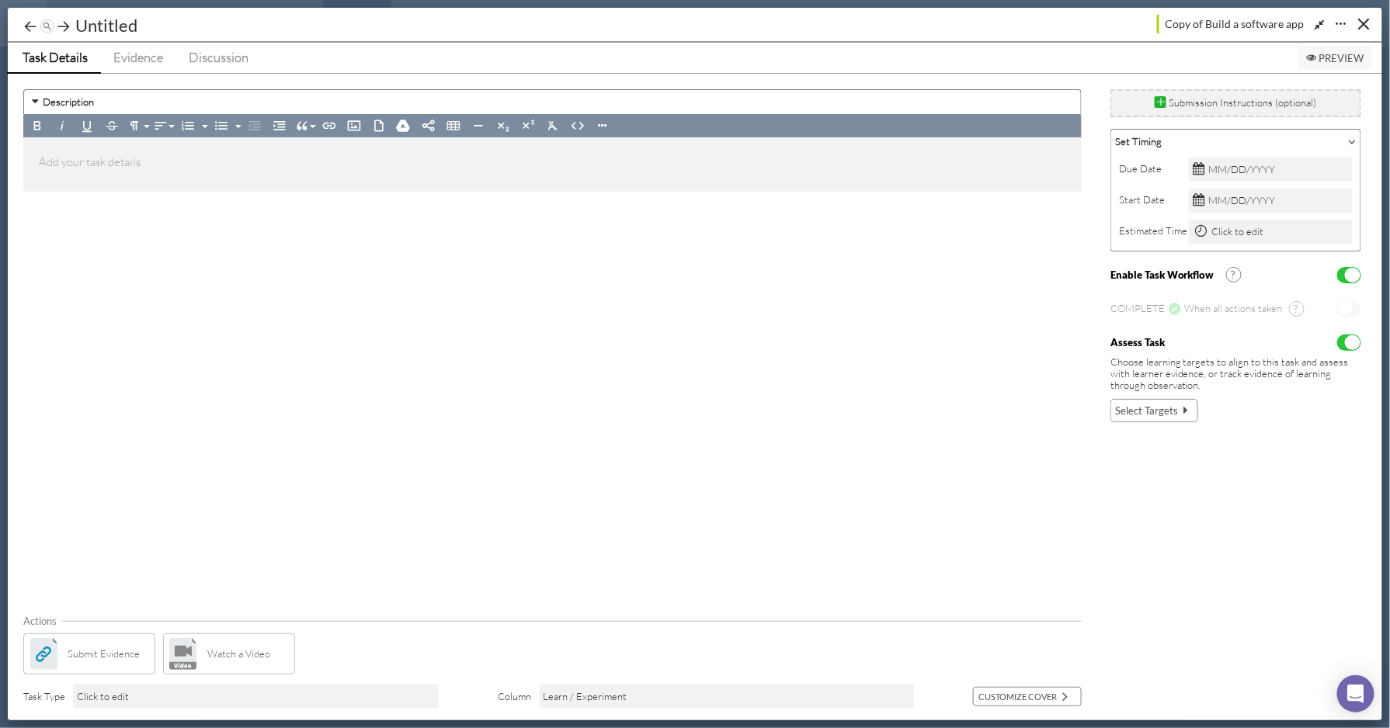
click at [1126, 406] on span "Select Targets" at bounding box center [1146, 411] width 63 height 16
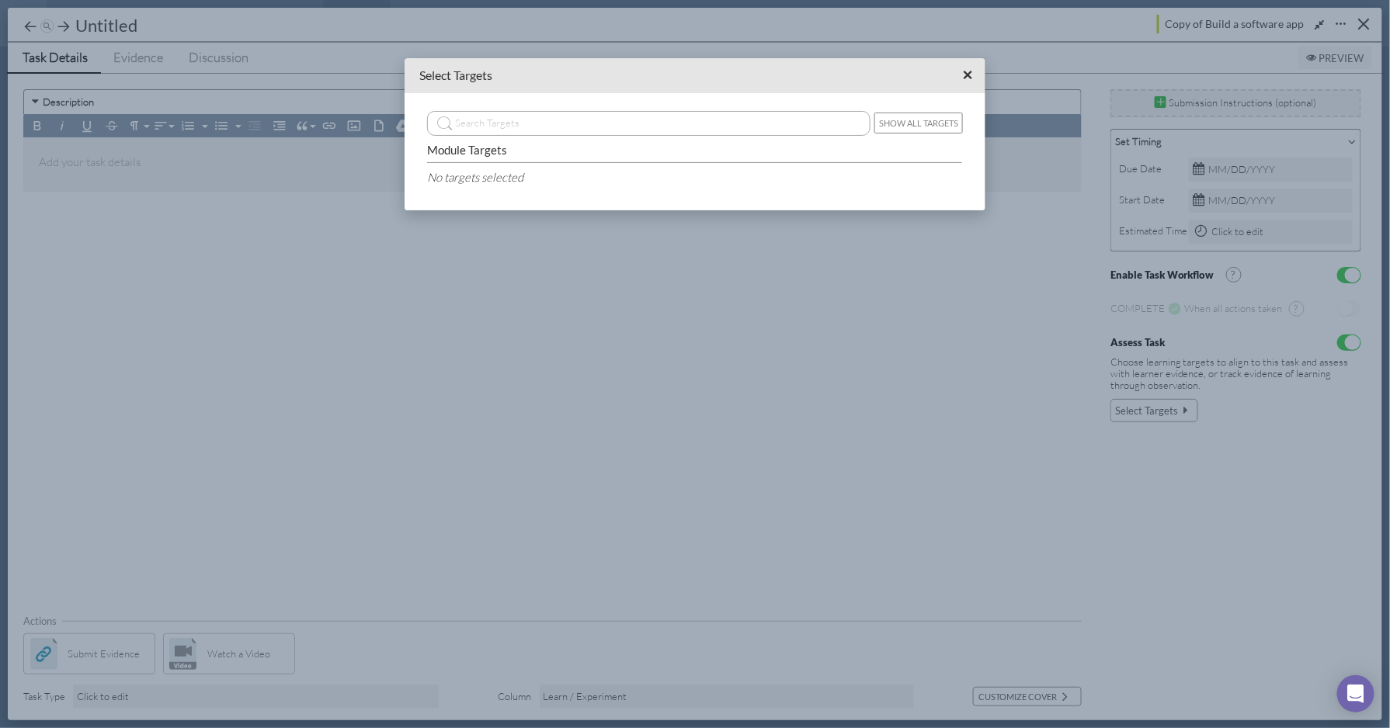
click at [970, 75] on span "×" at bounding box center [968, 74] width 10 height 19
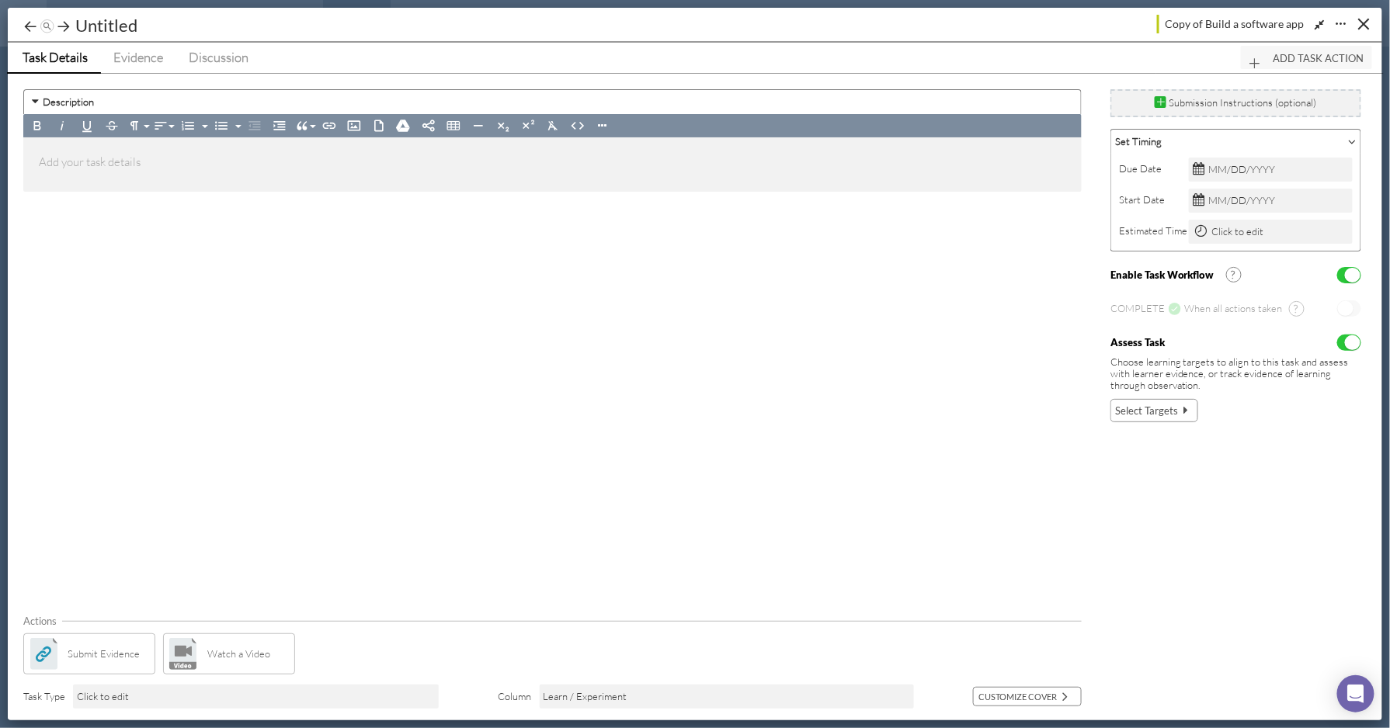
click at [111, 650] on span "Submit Evidence" at bounding box center [104, 654] width 72 height 16
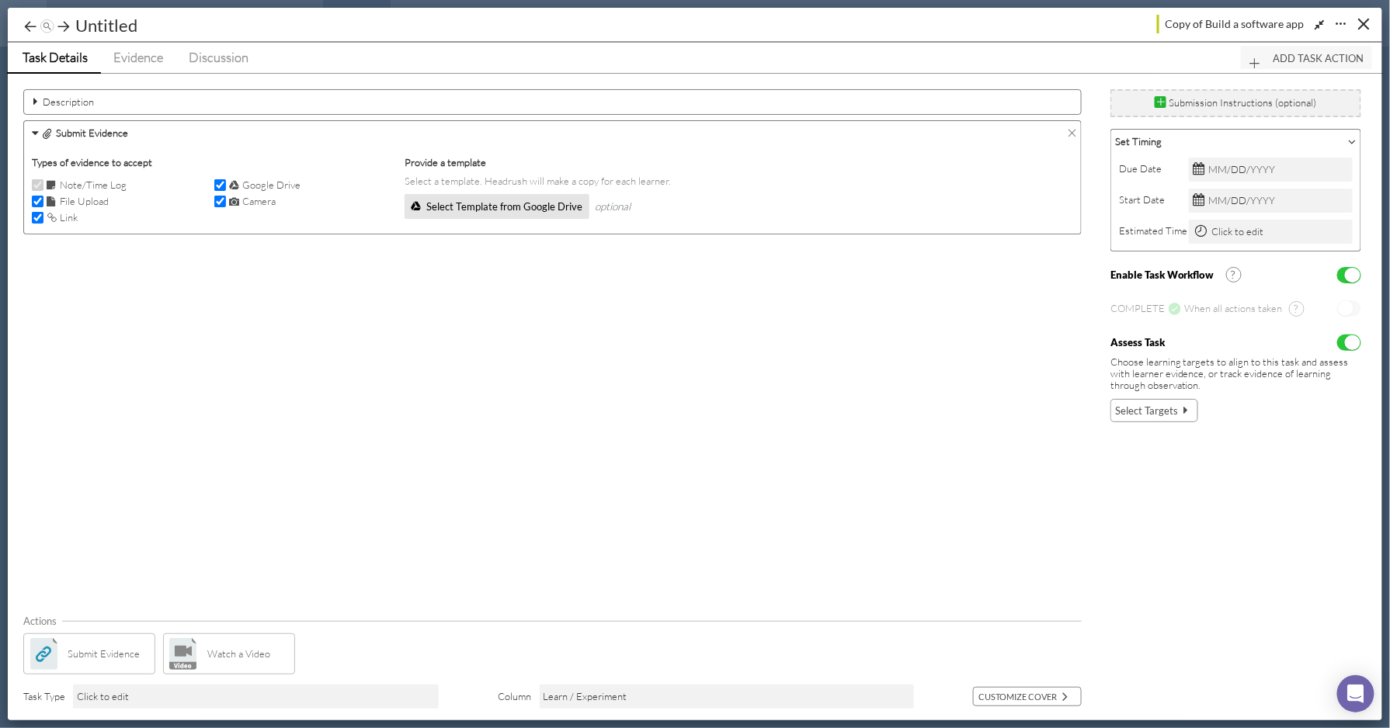
click at [1075, 130] on icon at bounding box center [1072, 133] width 10 height 10
